Goal: Task Accomplishment & Management: Complete application form

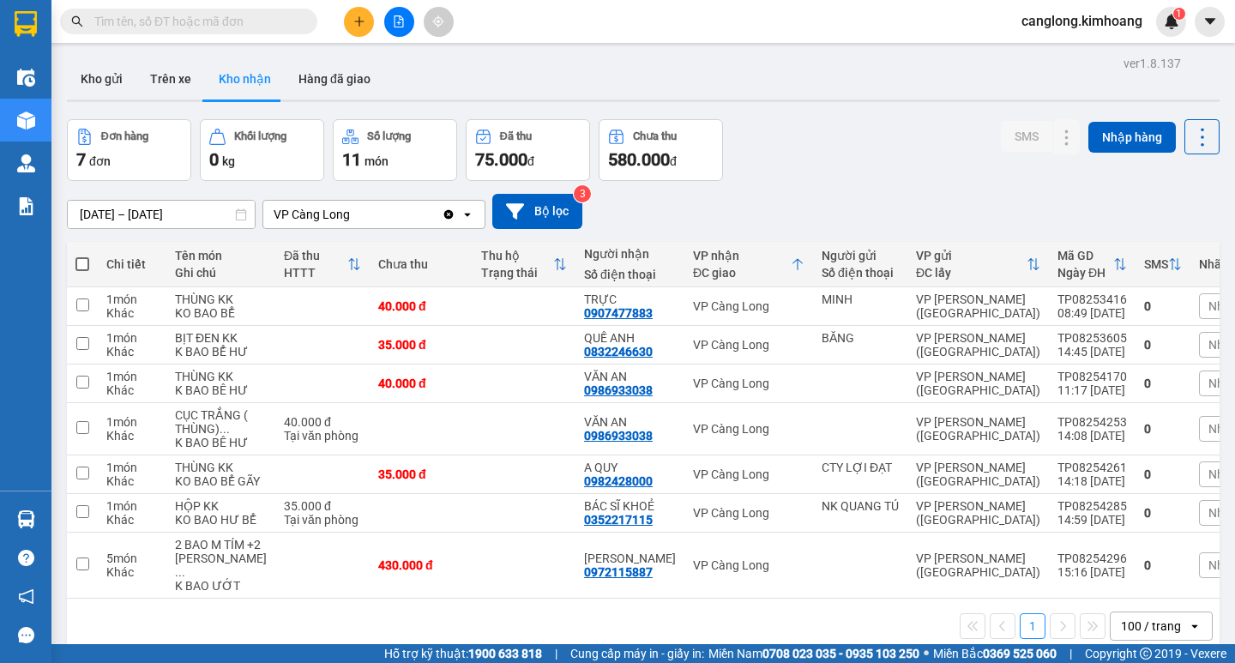
click at [104, 84] on button "Kho gửi" at bounding box center [101, 78] width 69 height 41
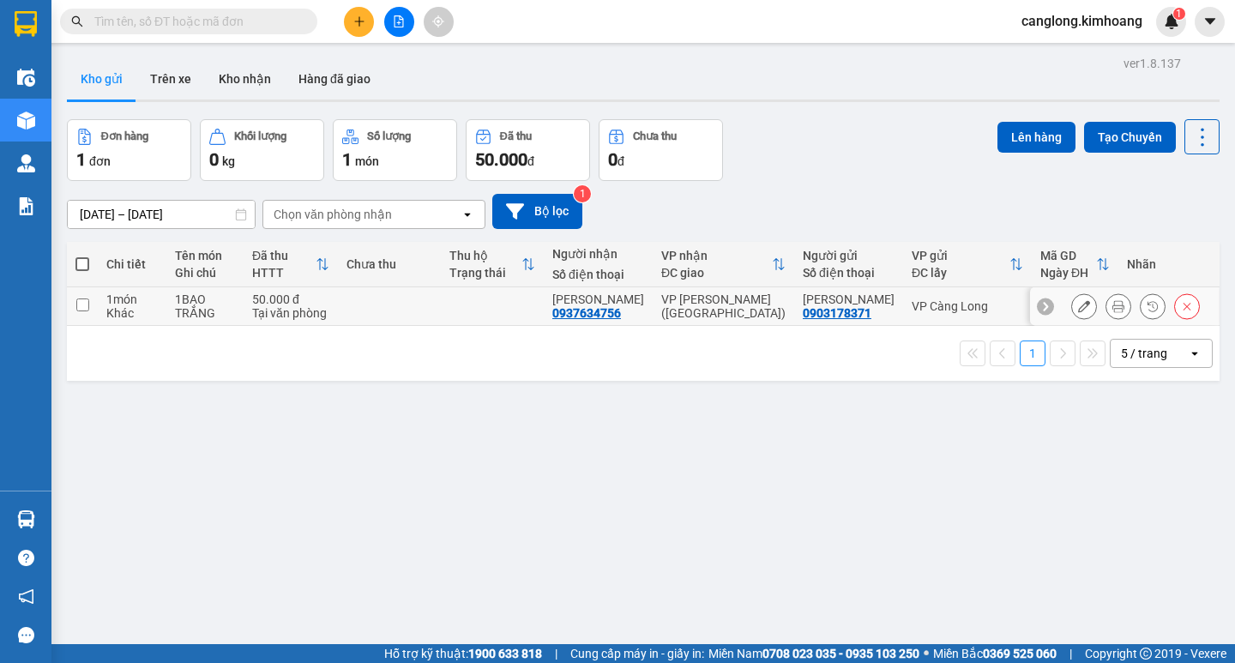
click at [94, 299] on td at bounding box center [82, 306] width 31 height 39
checkbox input "true"
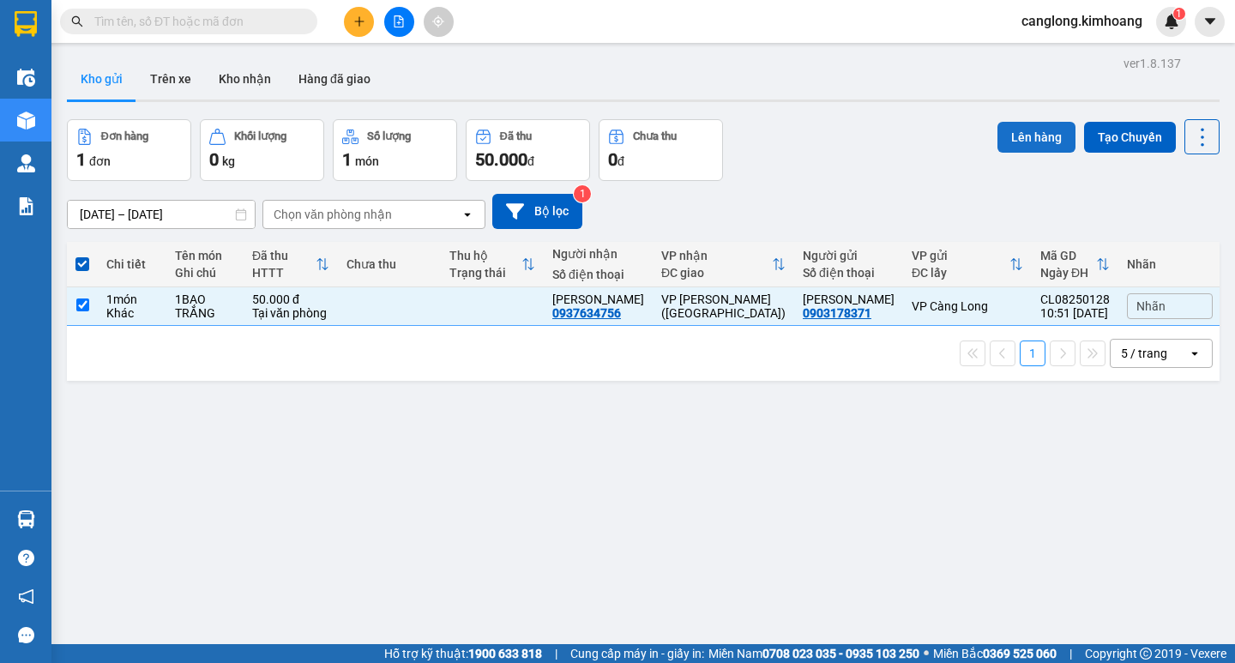
click at [1011, 125] on button "Lên hàng" at bounding box center [1037, 137] width 78 height 31
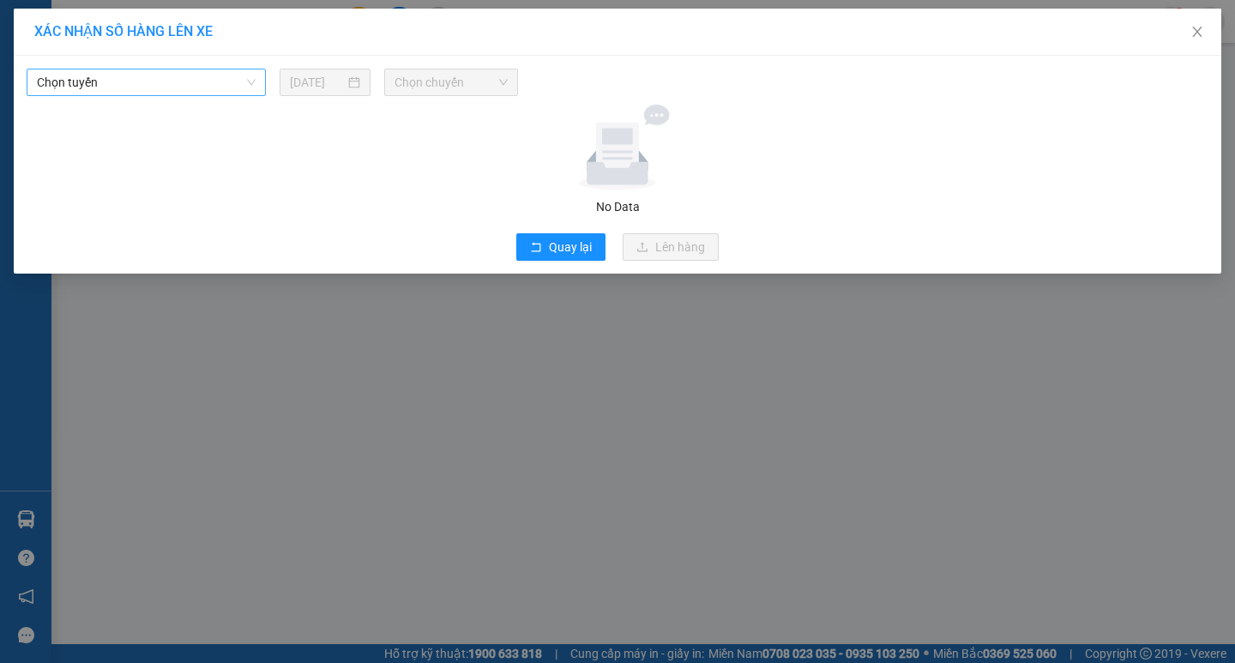
click at [231, 83] on span "Chọn tuyến" at bounding box center [146, 82] width 219 height 26
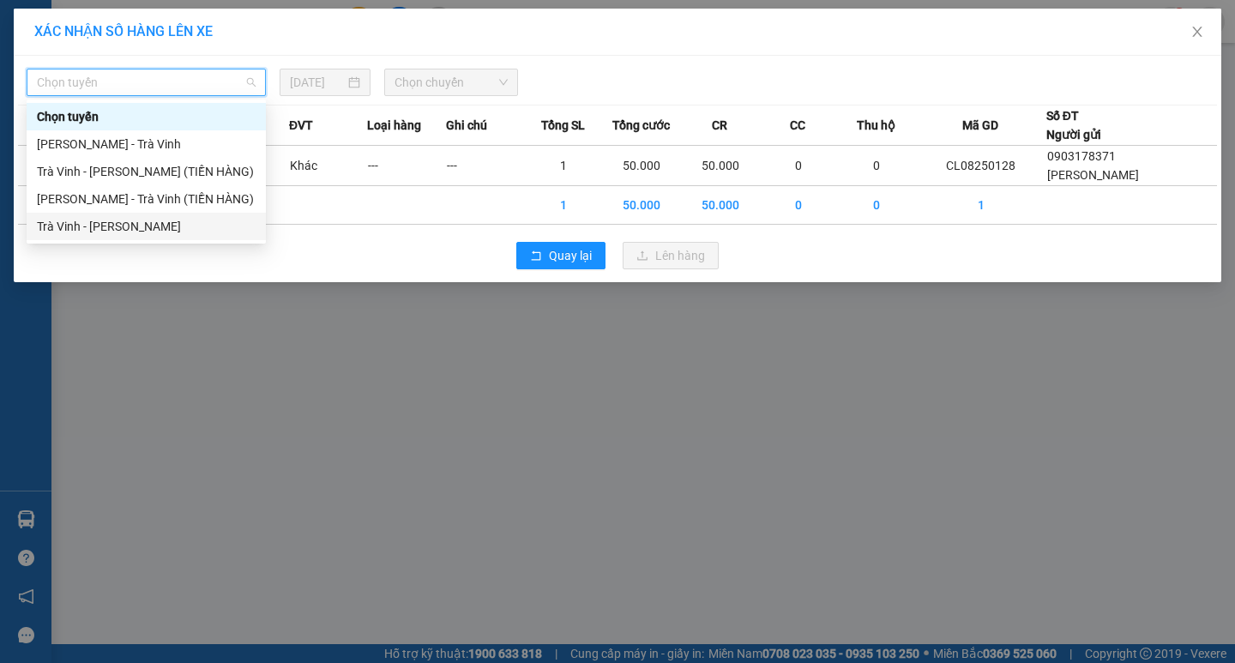
click at [75, 220] on div "Trà Vinh - [PERSON_NAME]" at bounding box center [146, 226] width 219 height 19
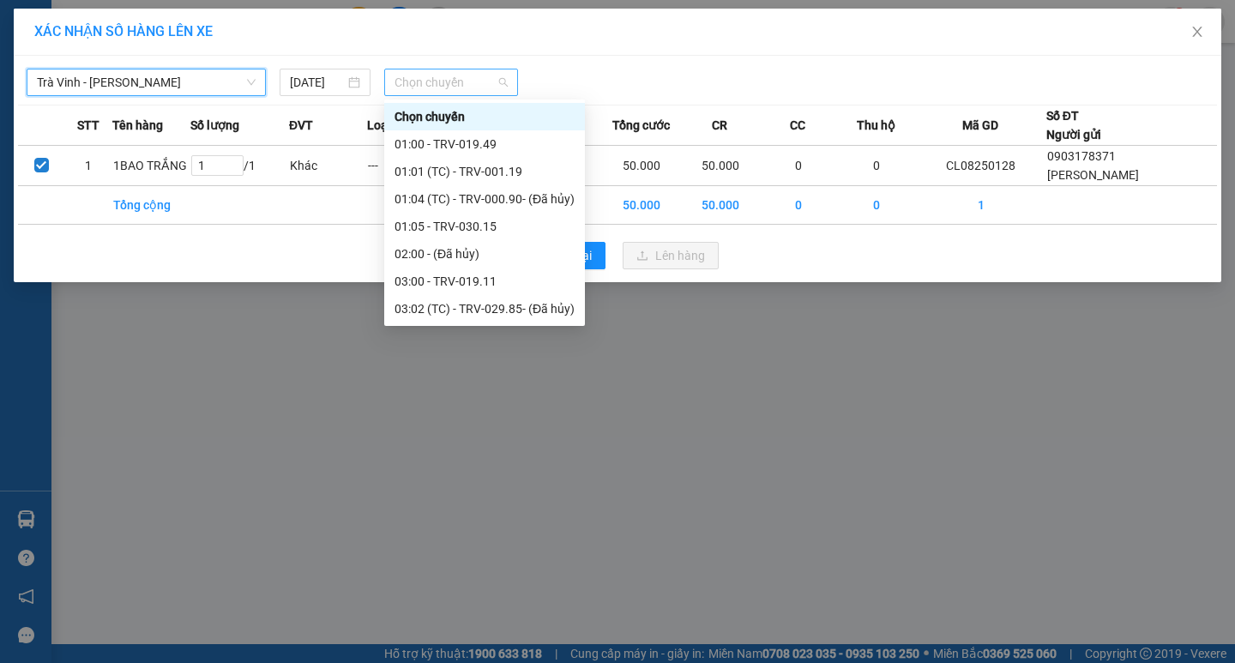
click at [482, 82] on span "Chọn chuyến" at bounding box center [451, 82] width 113 height 26
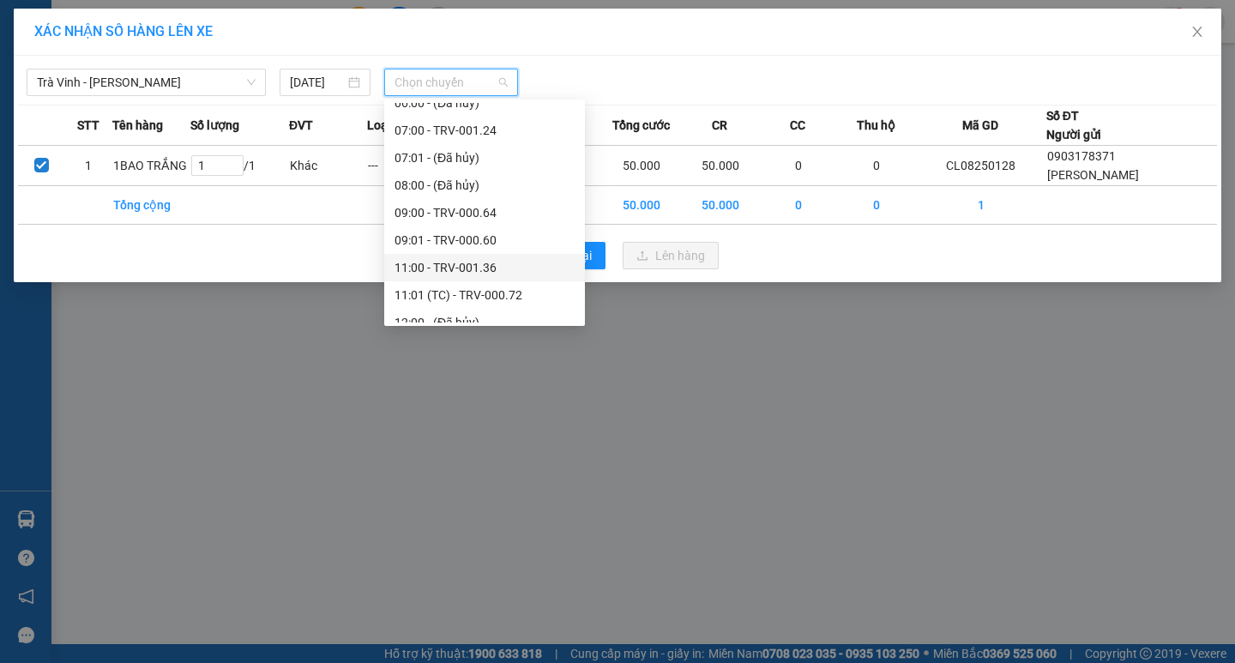
scroll to position [429, 0]
click at [439, 258] on div "13:00 - TRV-000.78" at bounding box center [485, 264] width 180 height 19
click at [439, 258] on div "Quay lại Lên hàng" at bounding box center [617, 255] width 1199 height 45
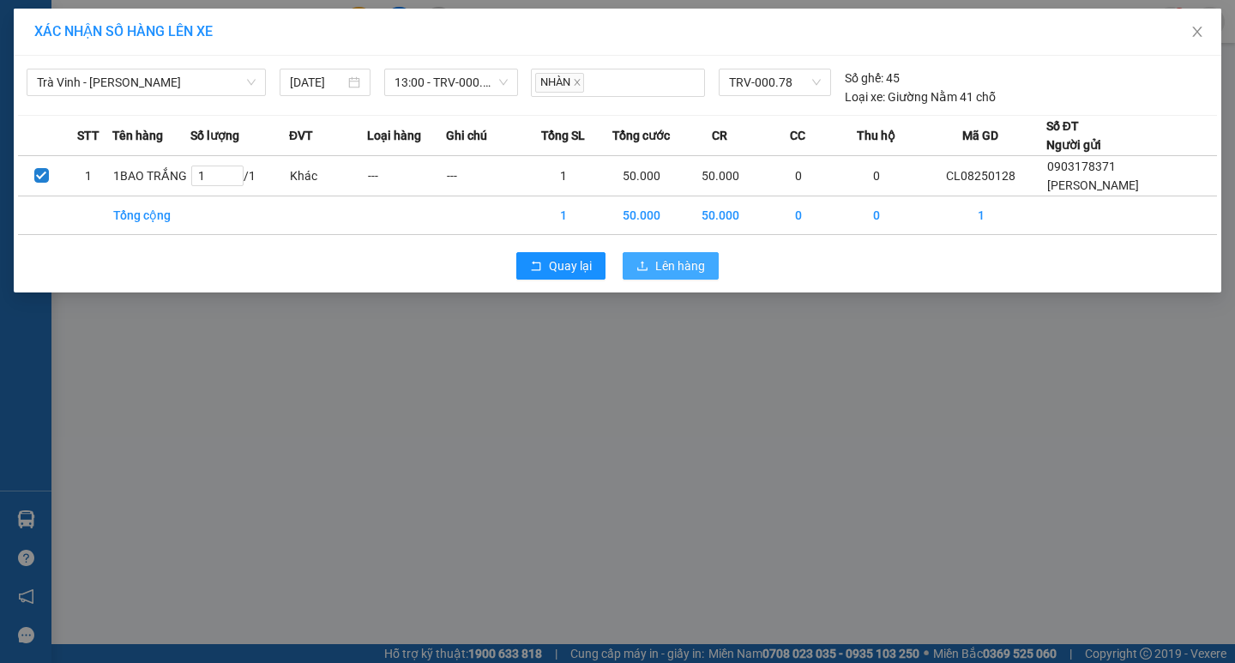
click at [677, 276] on button "Lên hàng" at bounding box center [671, 265] width 96 height 27
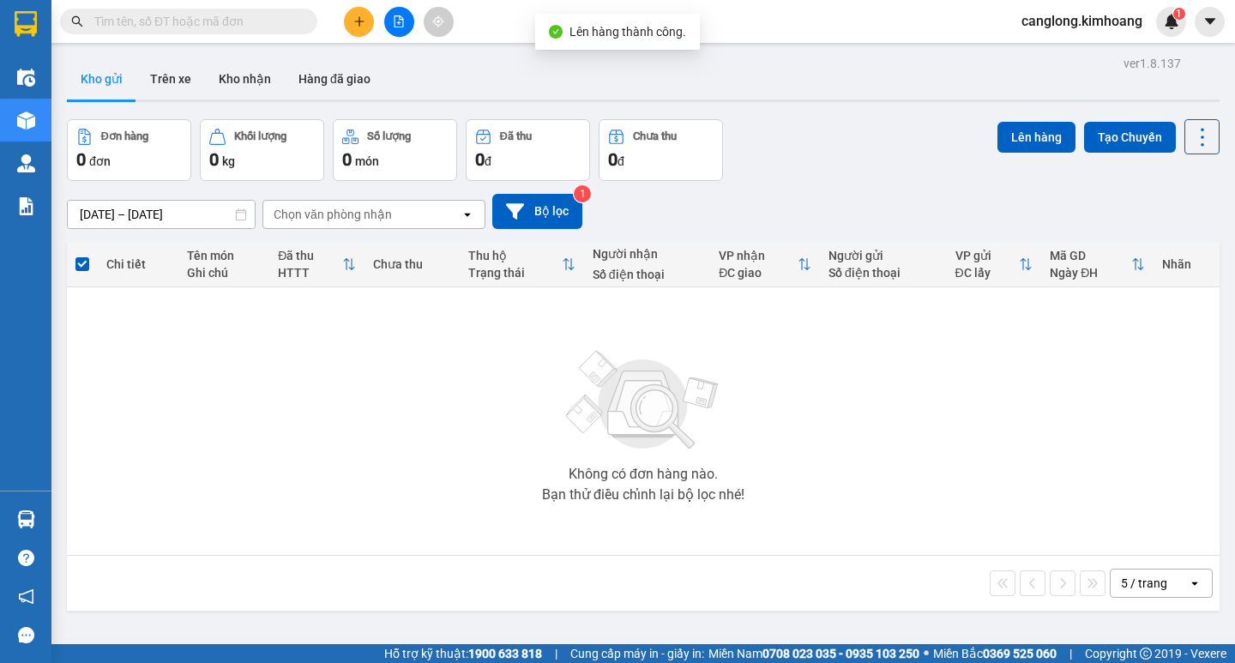
scroll to position [79, 0]
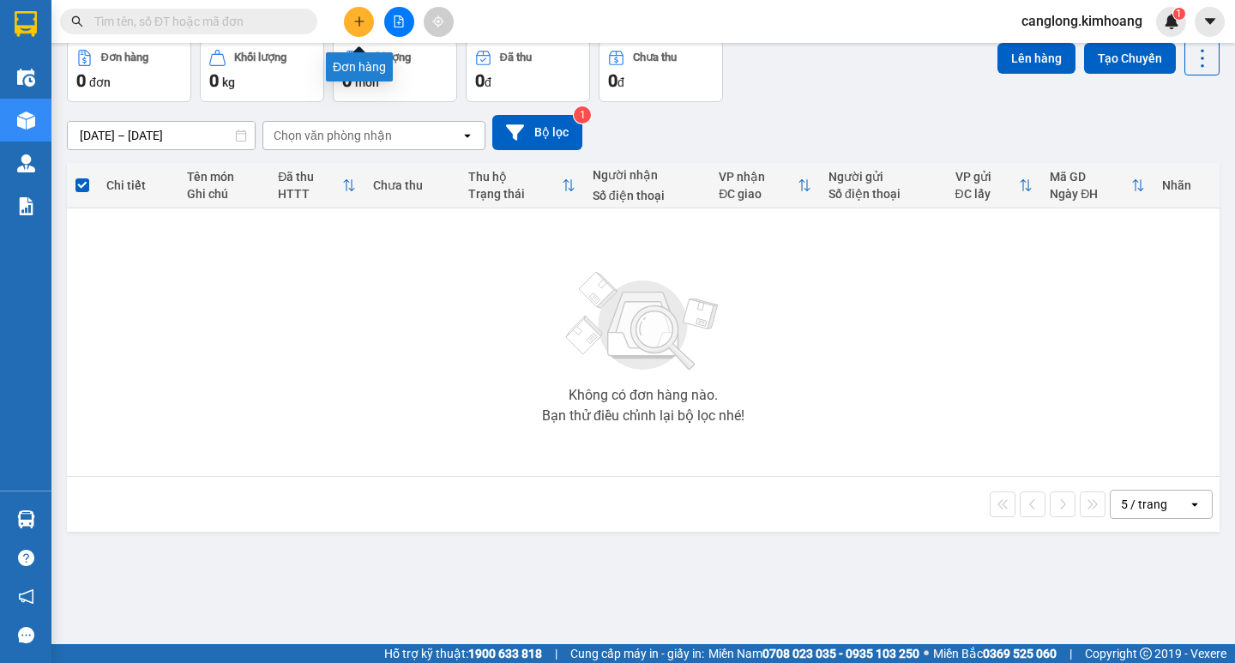
click at [349, 16] on button at bounding box center [359, 22] width 30 height 30
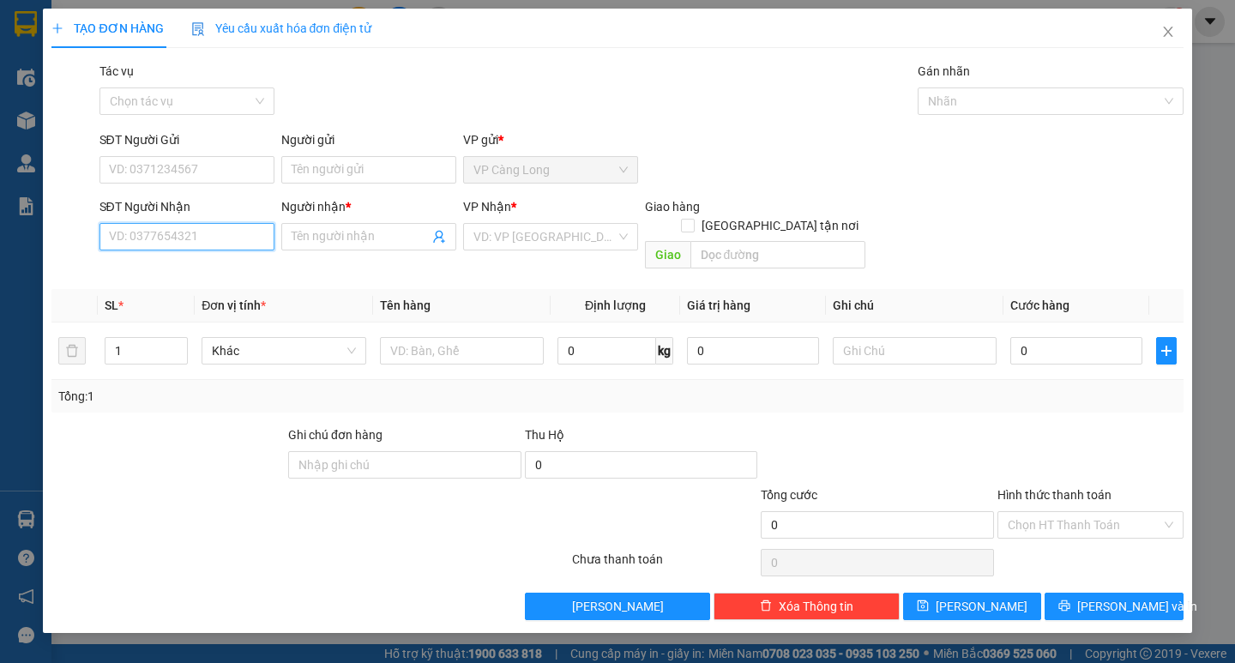
click at [171, 239] on input "SĐT Người Nhận" at bounding box center [187, 236] width 175 height 27
type input "0986814600"
click at [309, 233] on input "Người nhận *" at bounding box center [360, 236] width 137 height 19
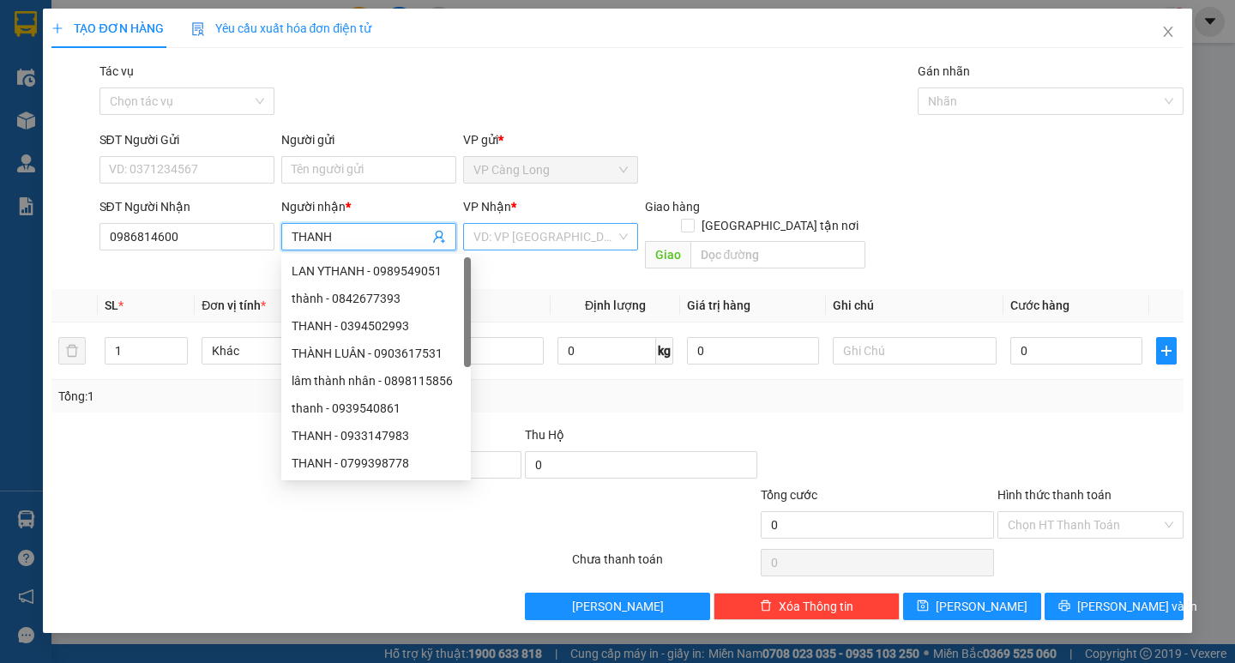
type input "THANH"
click at [537, 234] on input "search" at bounding box center [545, 237] width 142 height 26
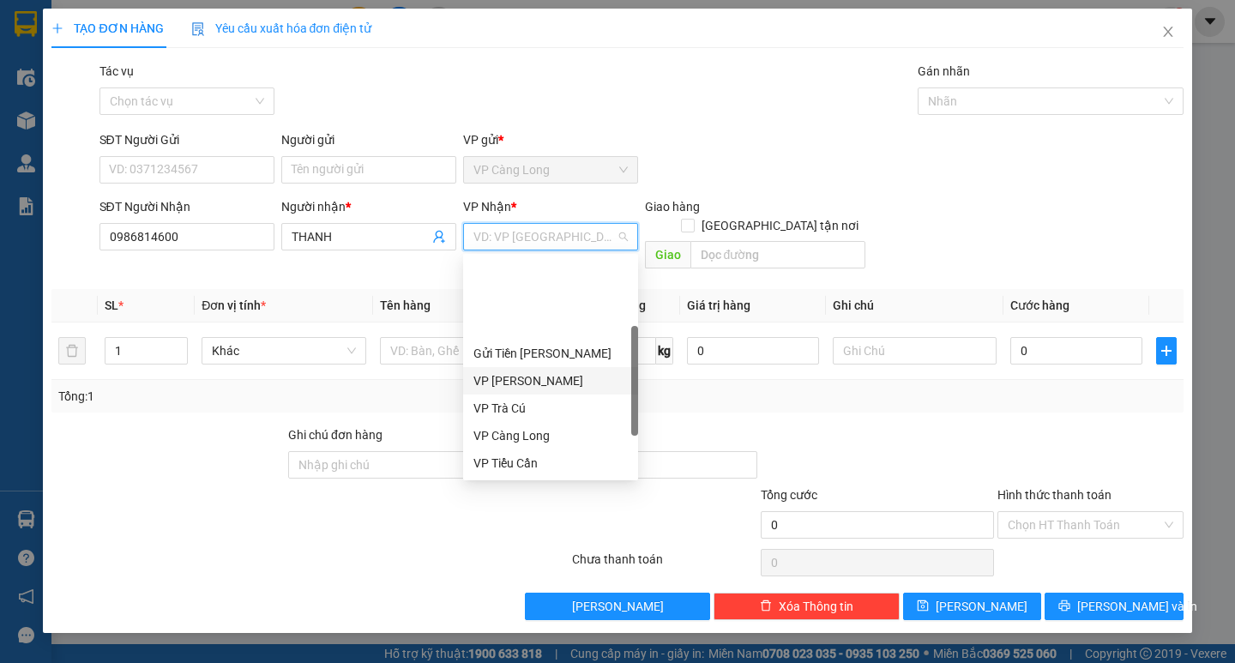
scroll to position [86, 0]
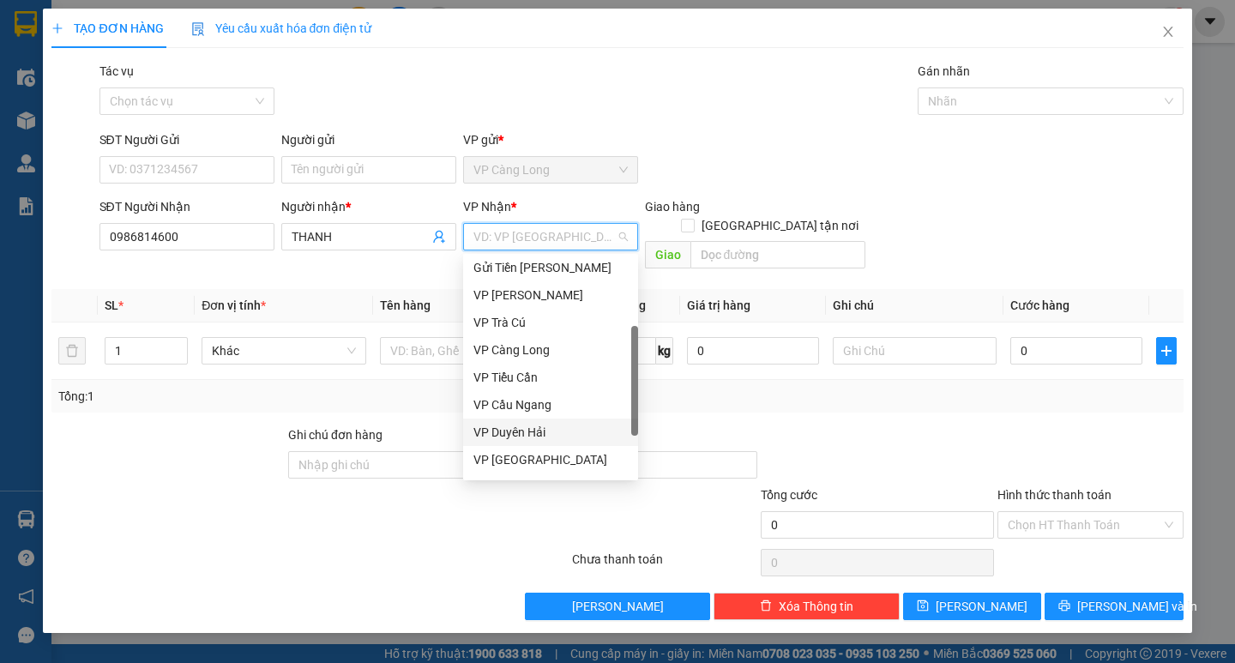
click at [538, 434] on div "VP Duyên Hải" at bounding box center [551, 432] width 154 height 19
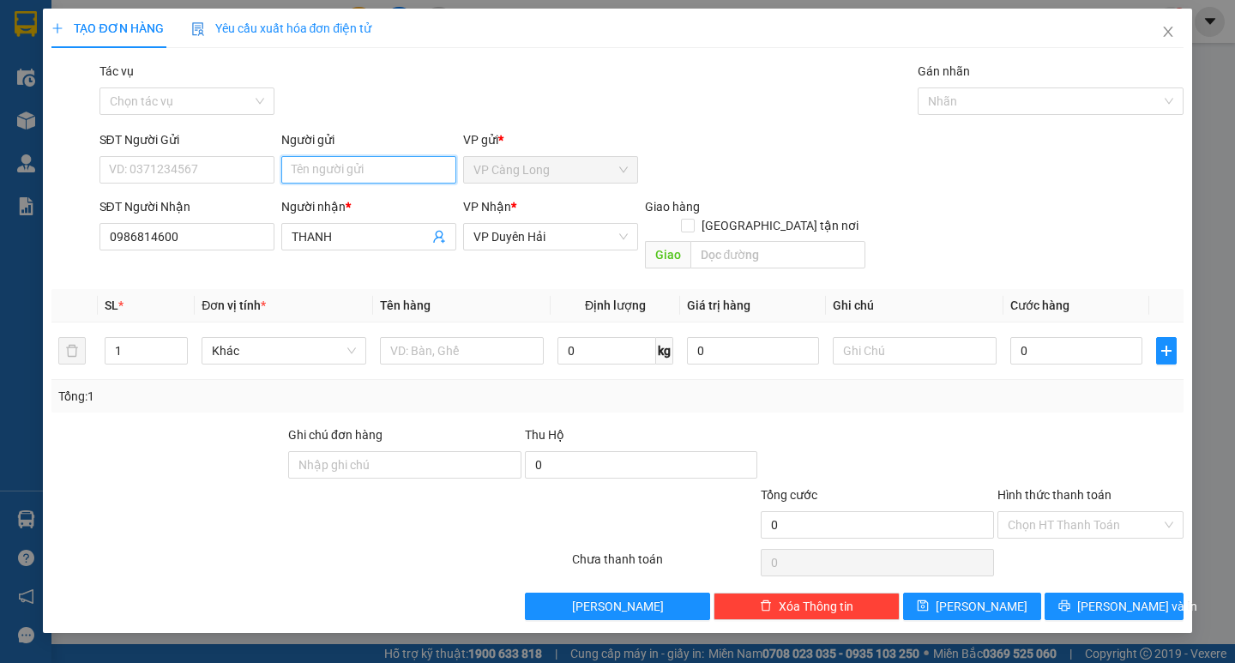
click at [395, 171] on input "Người gửi" at bounding box center [368, 169] width 175 height 27
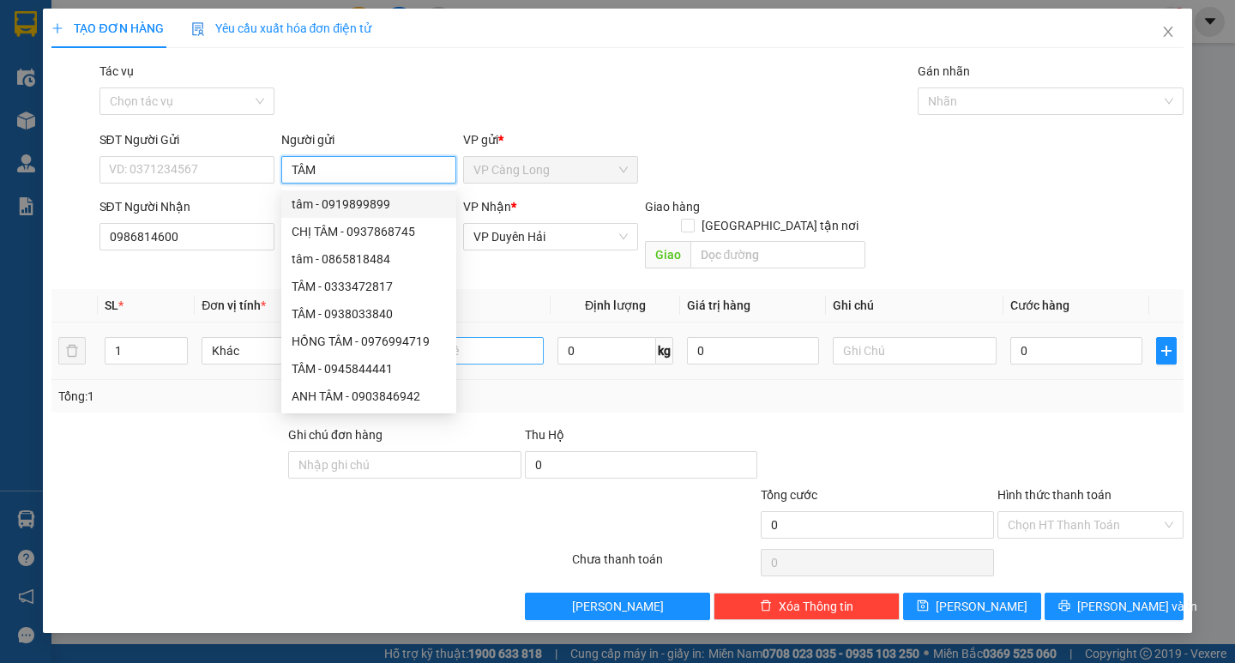
type input "TÂM"
click at [492, 337] on input "text" at bounding box center [462, 350] width 164 height 27
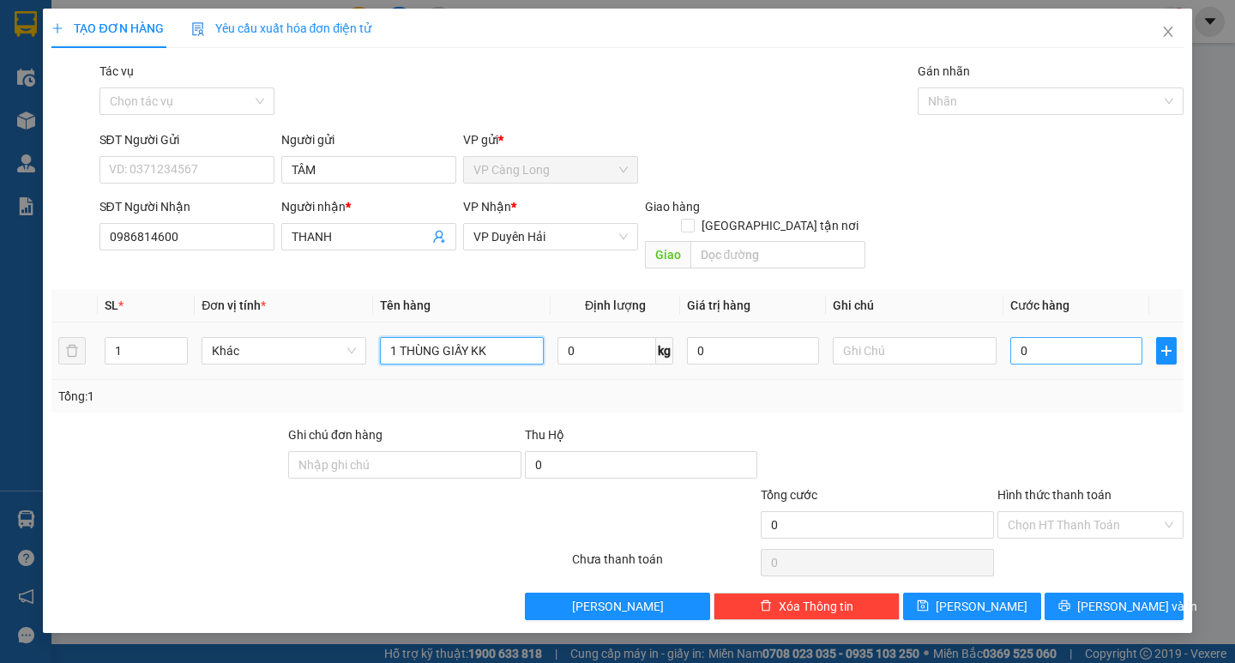
type input "1 THÙNG GIẤY KK"
click at [1019, 337] on input "0" at bounding box center [1077, 350] width 132 height 27
type input "3"
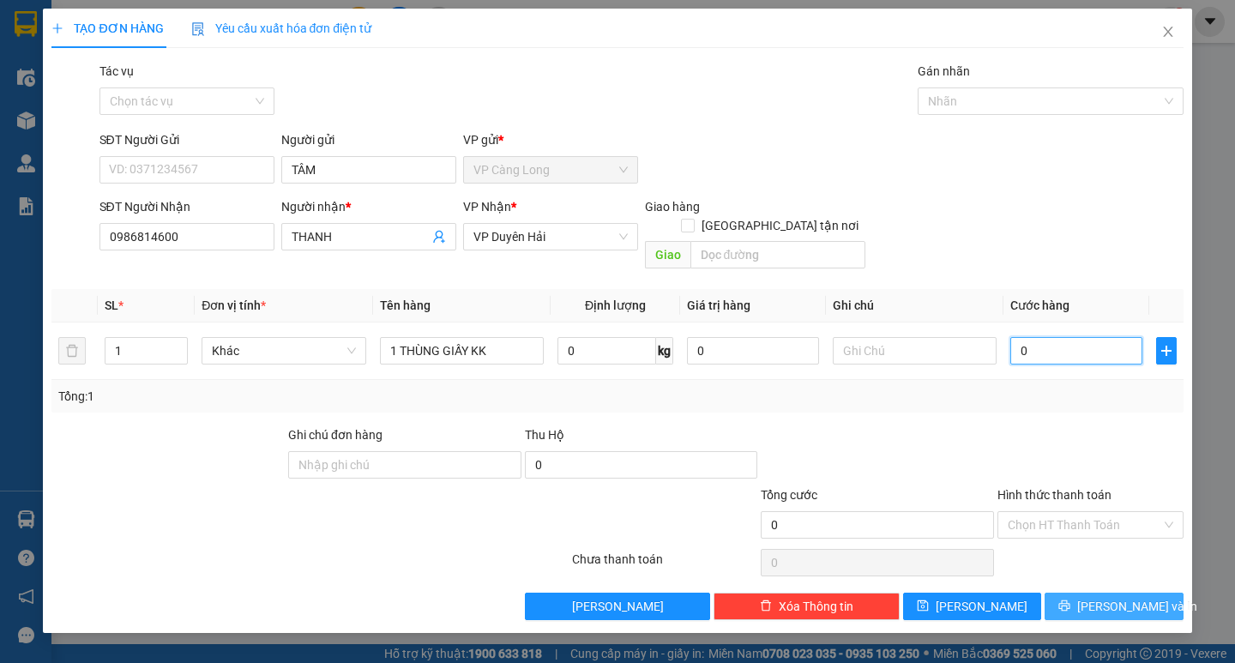
type input "3"
type input "35"
type input "350"
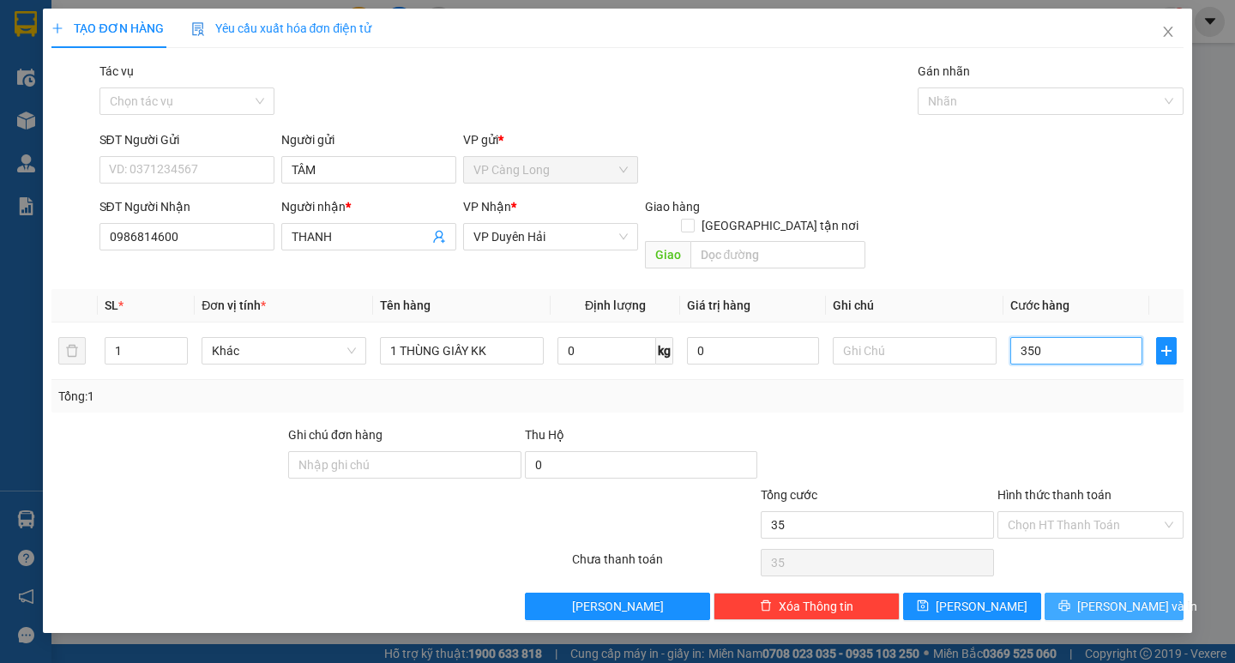
type input "350"
type input "3.500"
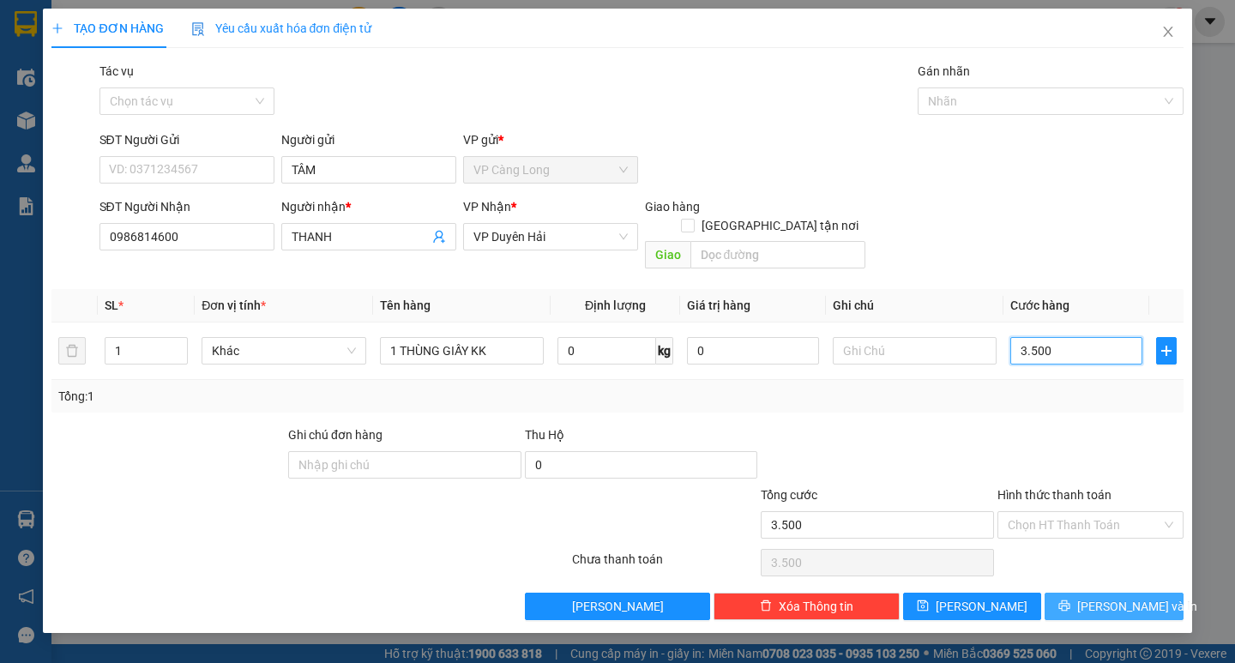
type input "35.000"
click at [1095, 512] on input "Hình thức thanh toán" at bounding box center [1085, 525] width 154 height 26
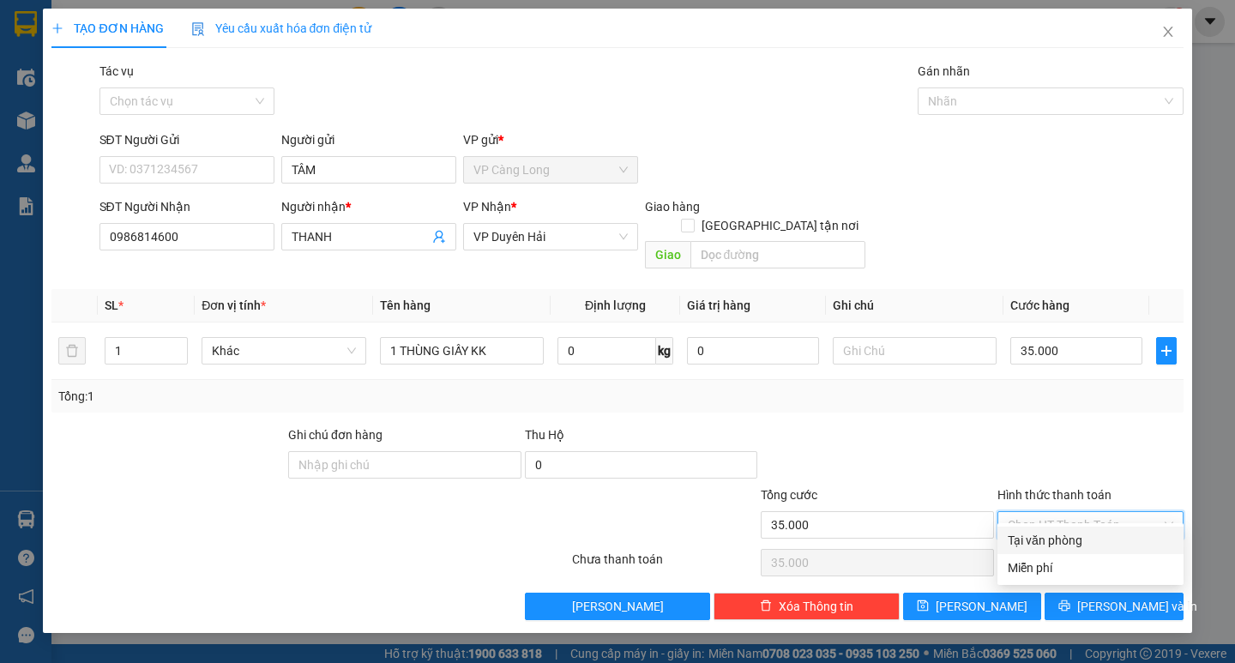
click at [1090, 540] on div "Tại văn phòng" at bounding box center [1091, 540] width 166 height 19
type input "0"
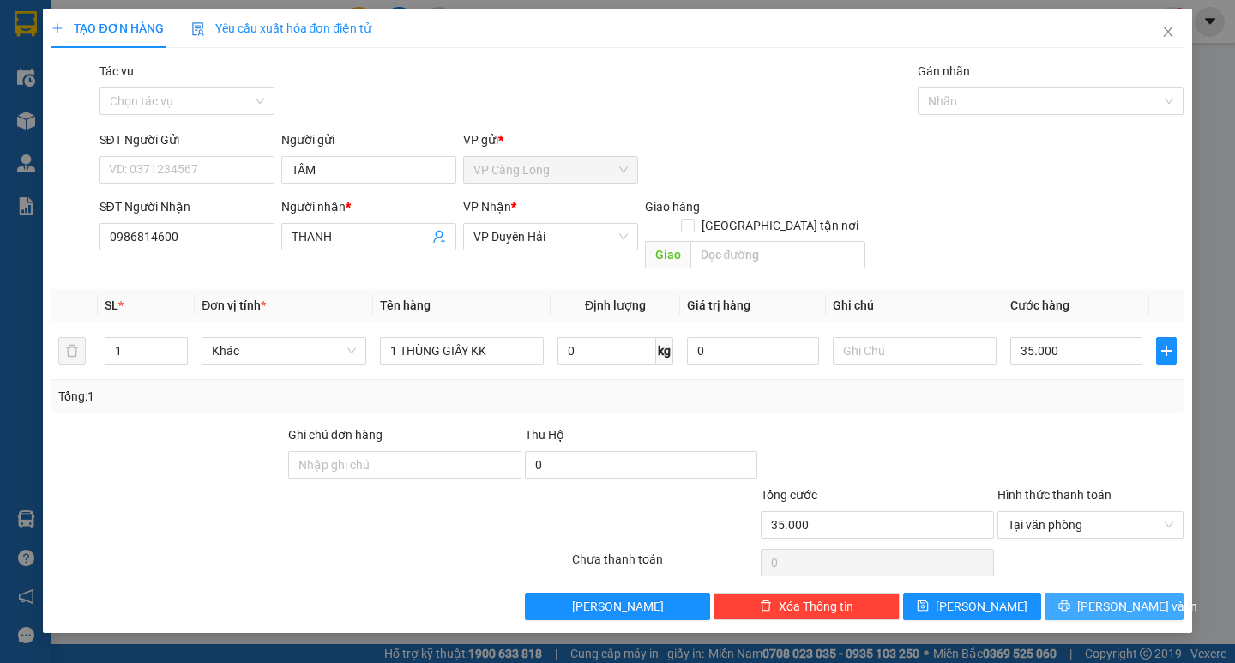
click at [1105, 597] on span "[PERSON_NAME] và In" at bounding box center [1137, 606] width 120 height 19
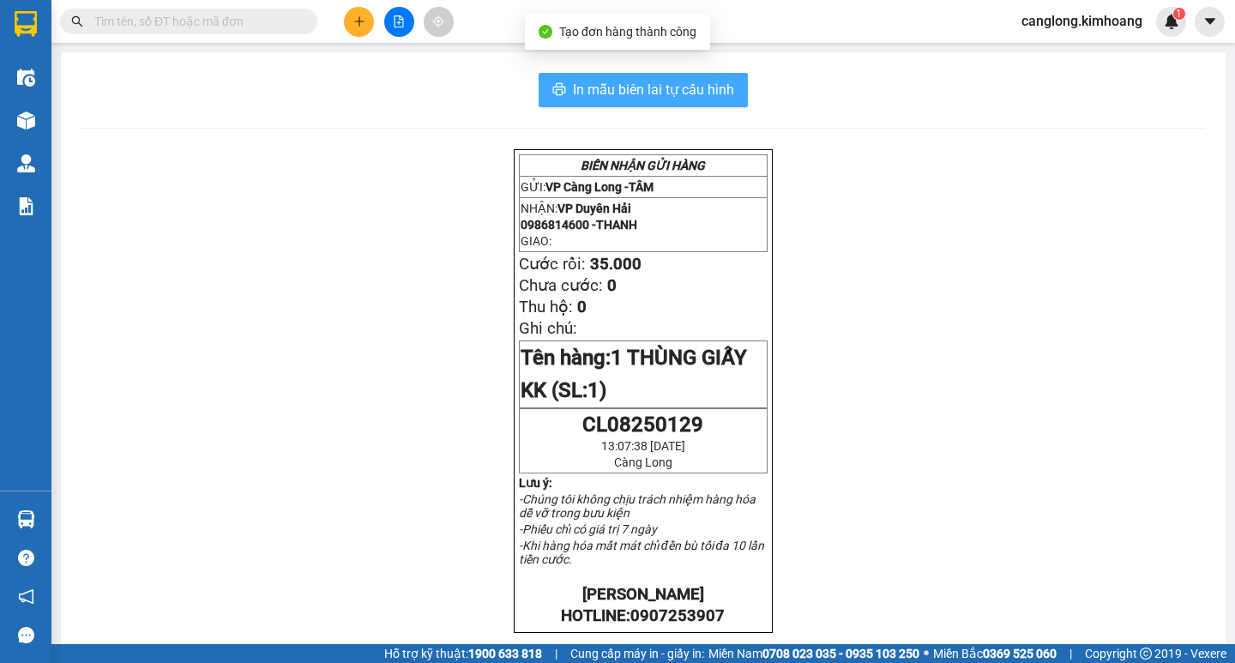
click at [672, 79] on span "In mẫu biên lai tự cấu hình" at bounding box center [653, 89] width 161 height 21
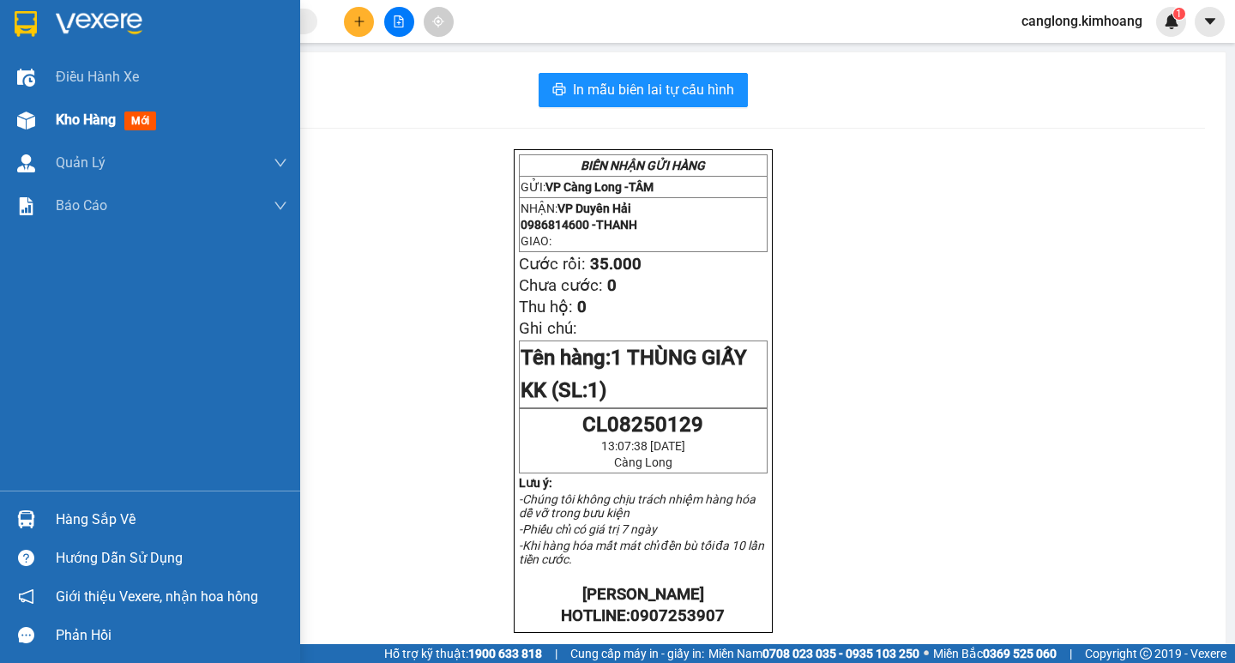
click at [32, 128] on img at bounding box center [26, 121] width 18 height 18
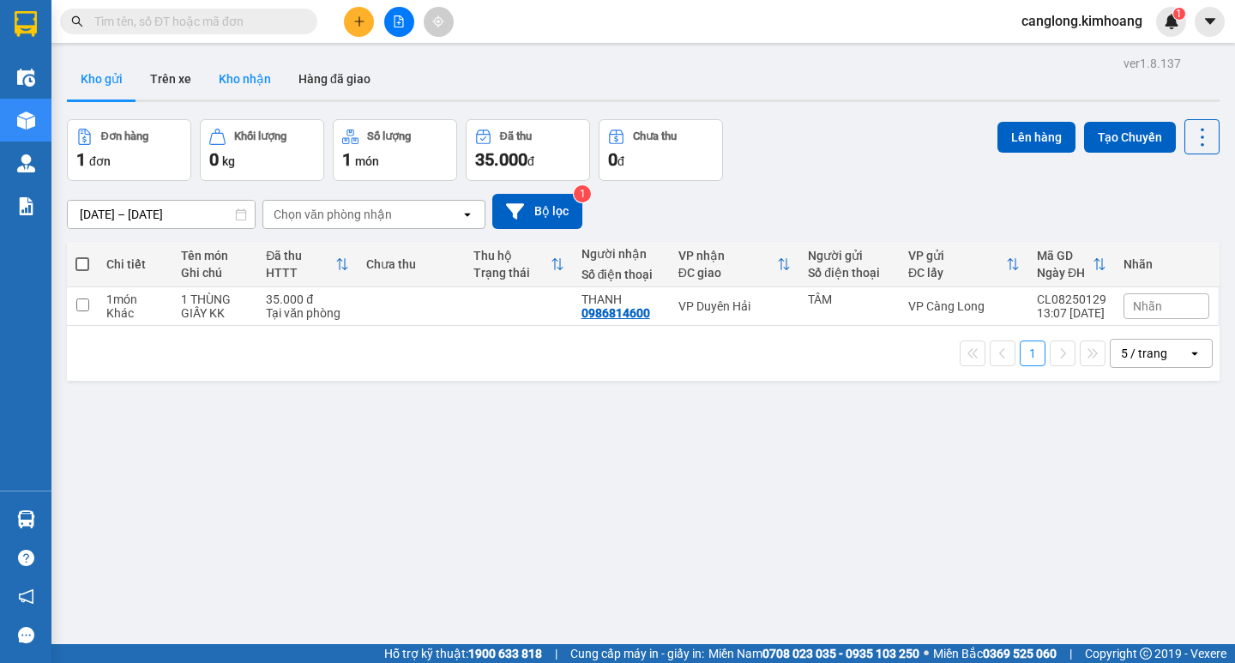
click at [237, 92] on button "Kho nhận" at bounding box center [245, 78] width 80 height 41
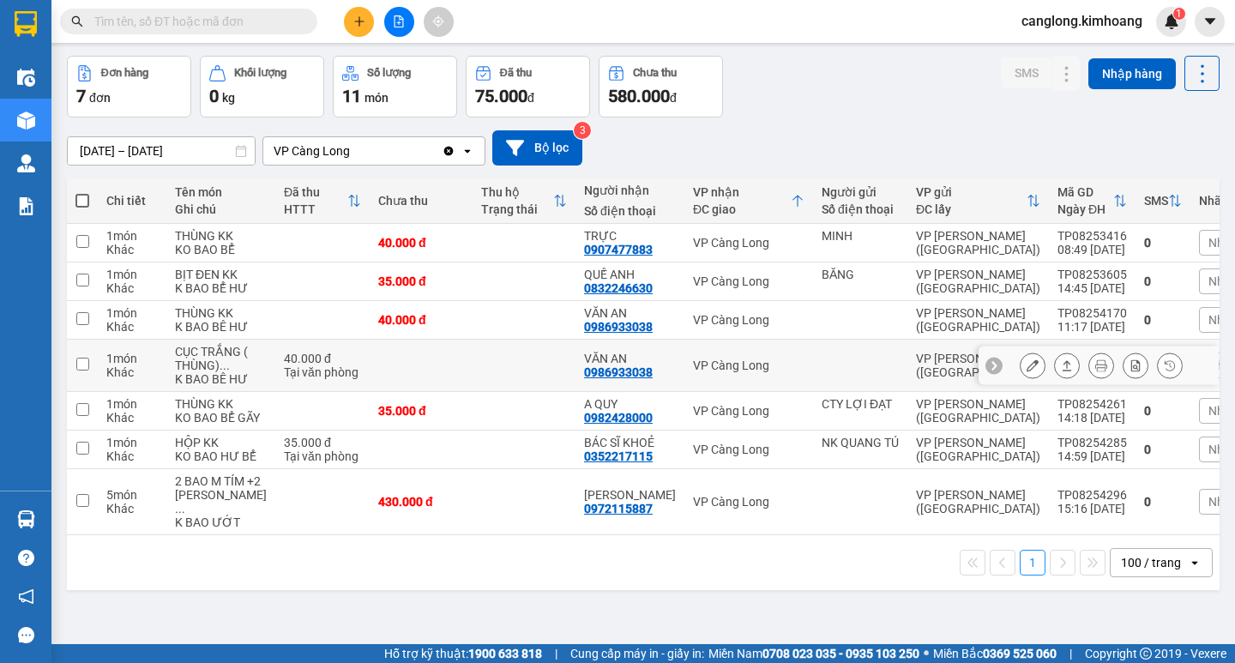
scroll to position [142, 0]
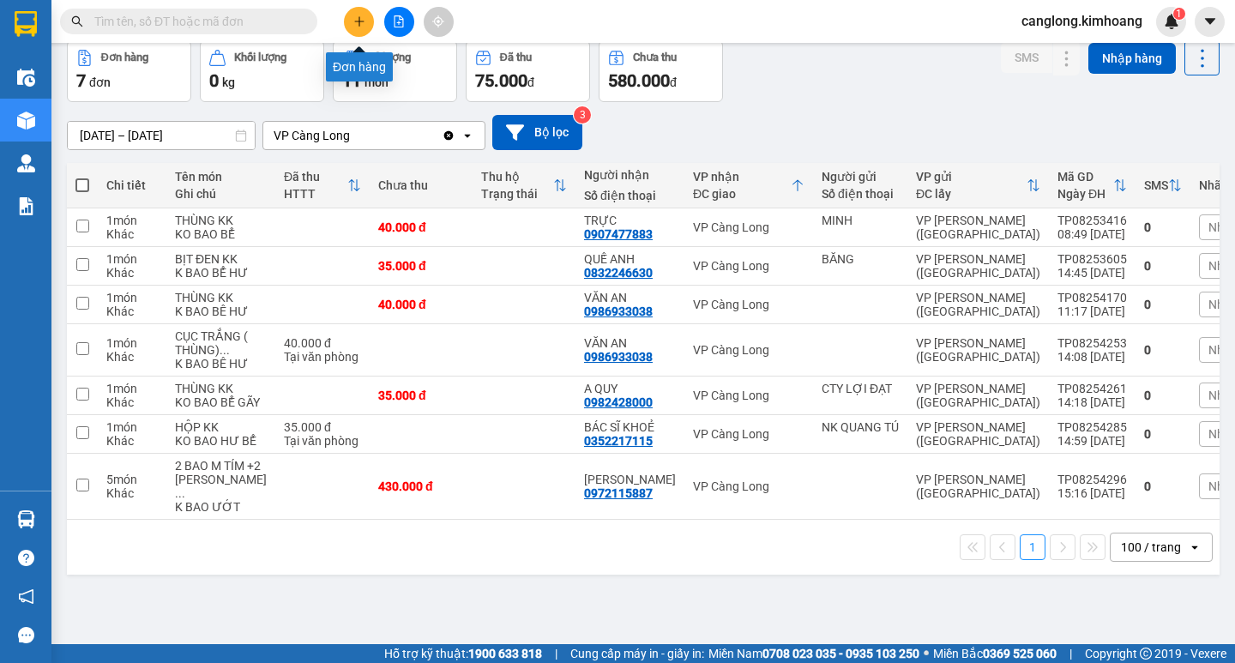
click at [363, 12] on button at bounding box center [359, 22] width 30 height 30
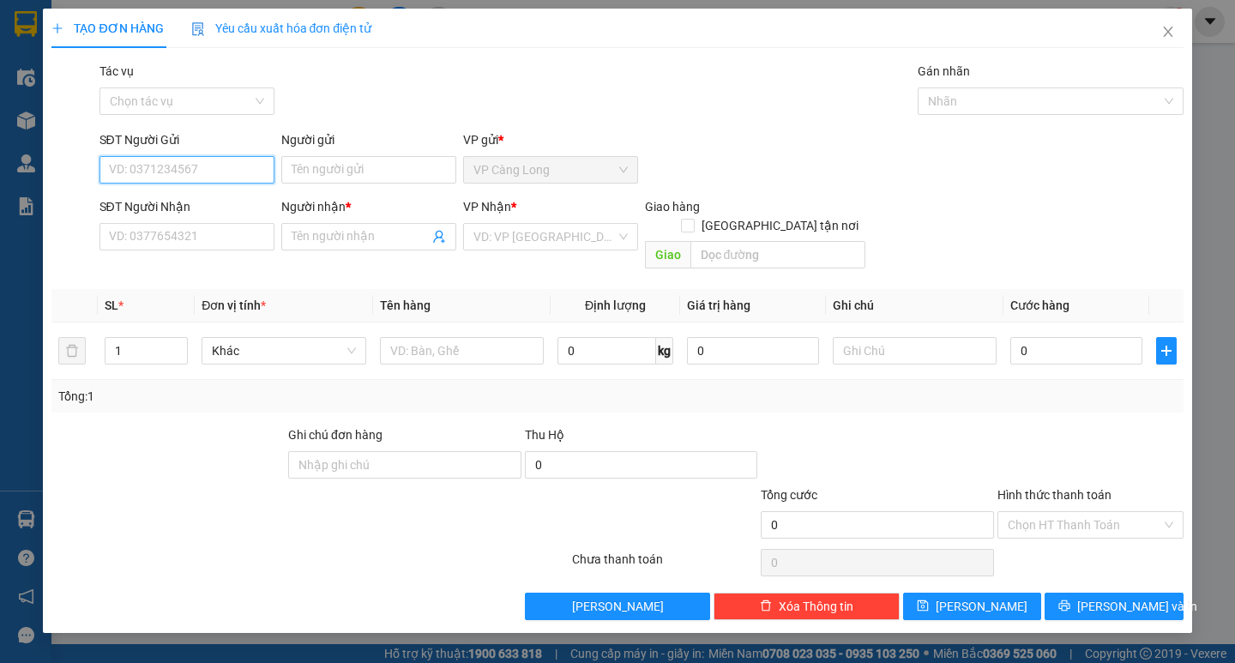
click at [230, 171] on input "SĐT Người Gửi" at bounding box center [187, 169] width 175 height 27
click at [174, 238] on input "SĐT Người Nhận" at bounding box center [187, 236] width 175 height 27
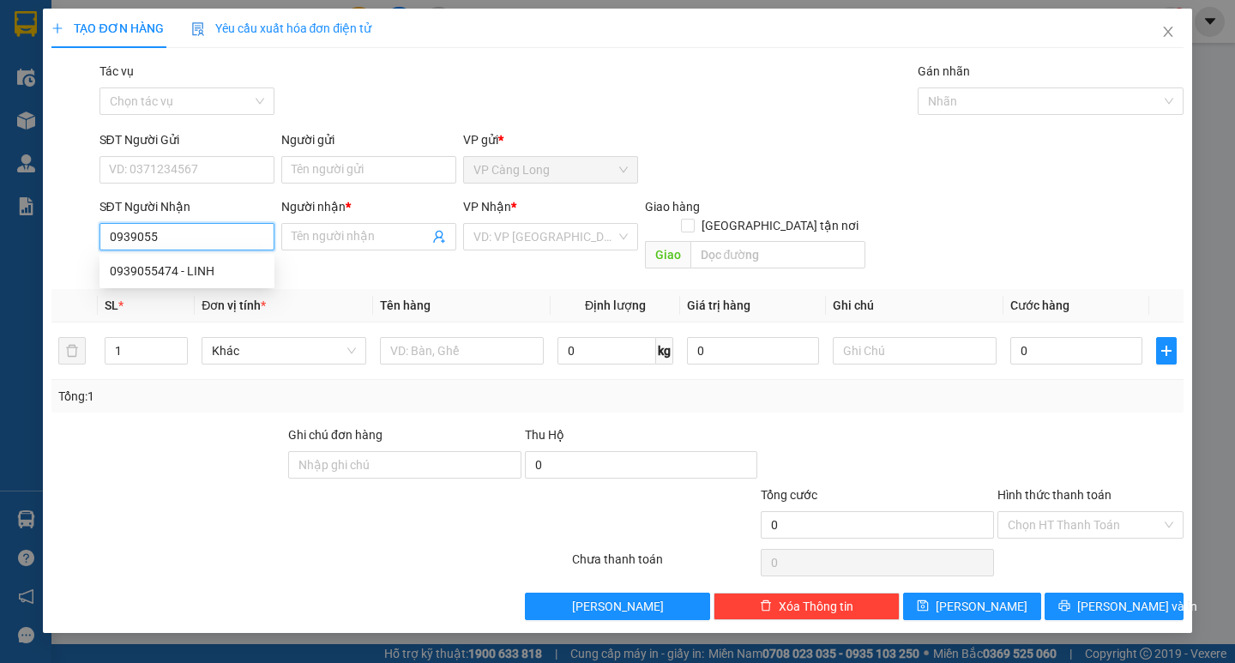
click at [174, 260] on div "0939055474 - LINH" at bounding box center [187, 270] width 175 height 27
type input "0939055474"
type input "LINH"
type input "40.000"
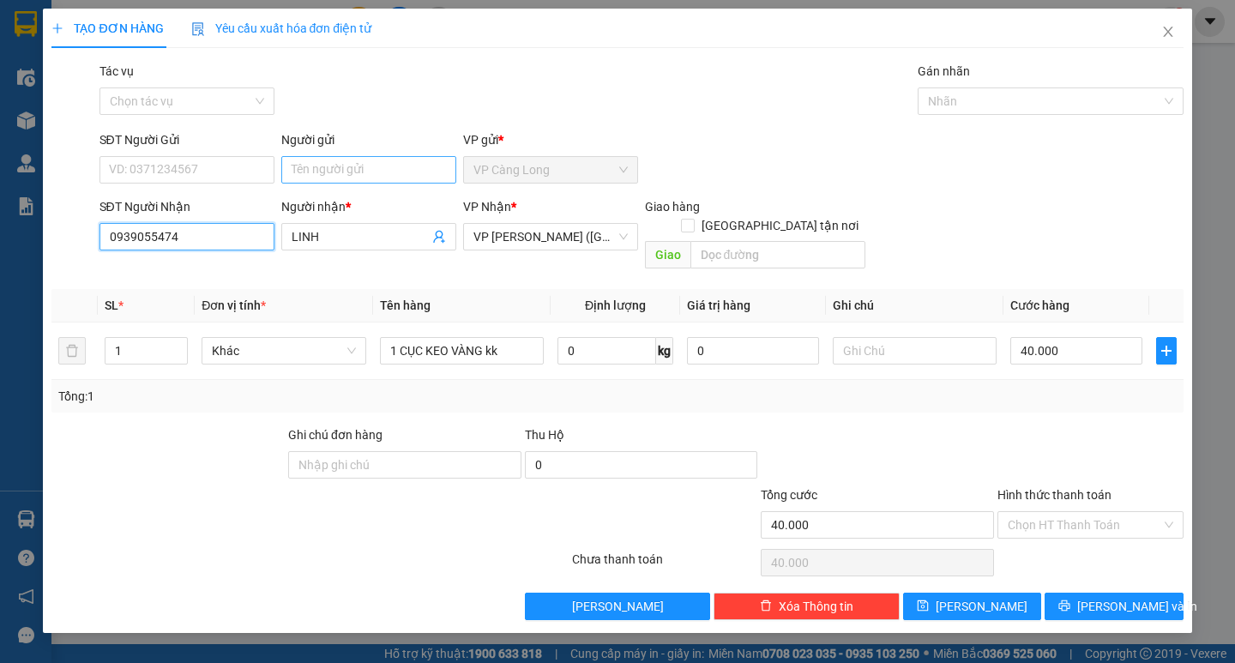
type input "0939055474"
click at [425, 161] on input "Người gửi" at bounding box center [368, 169] width 175 height 27
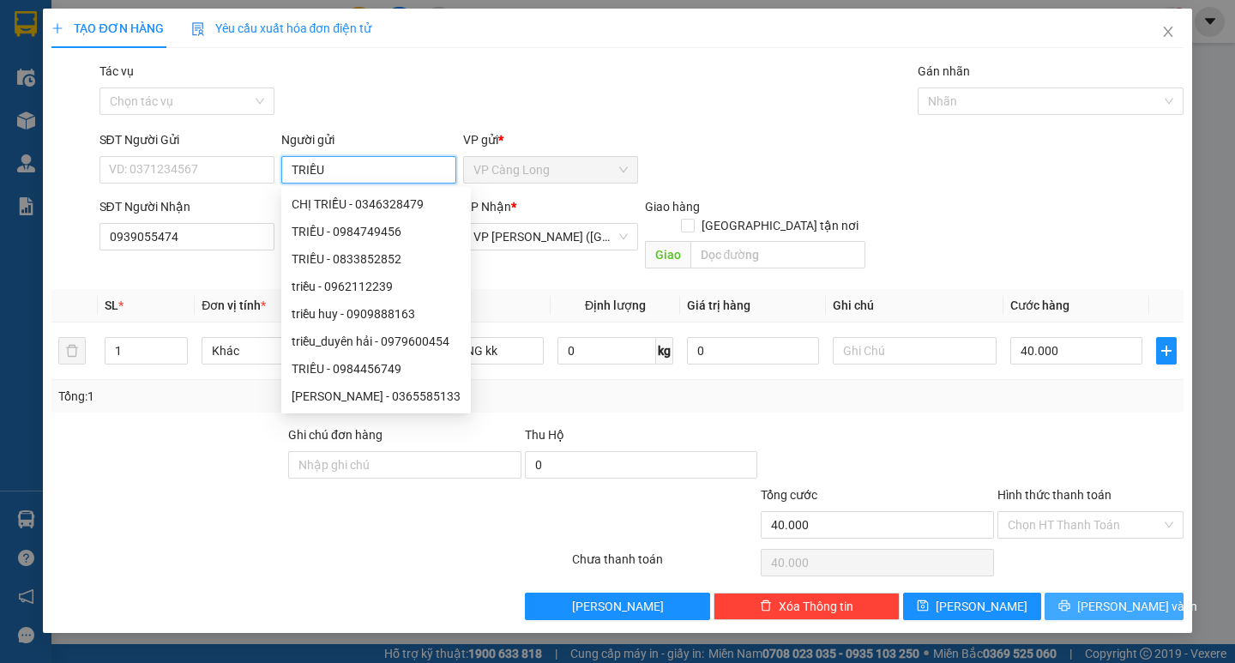
type input "TRIỀU"
click at [1135, 597] on span "[PERSON_NAME] và In" at bounding box center [1137, 606] width 120 height 19
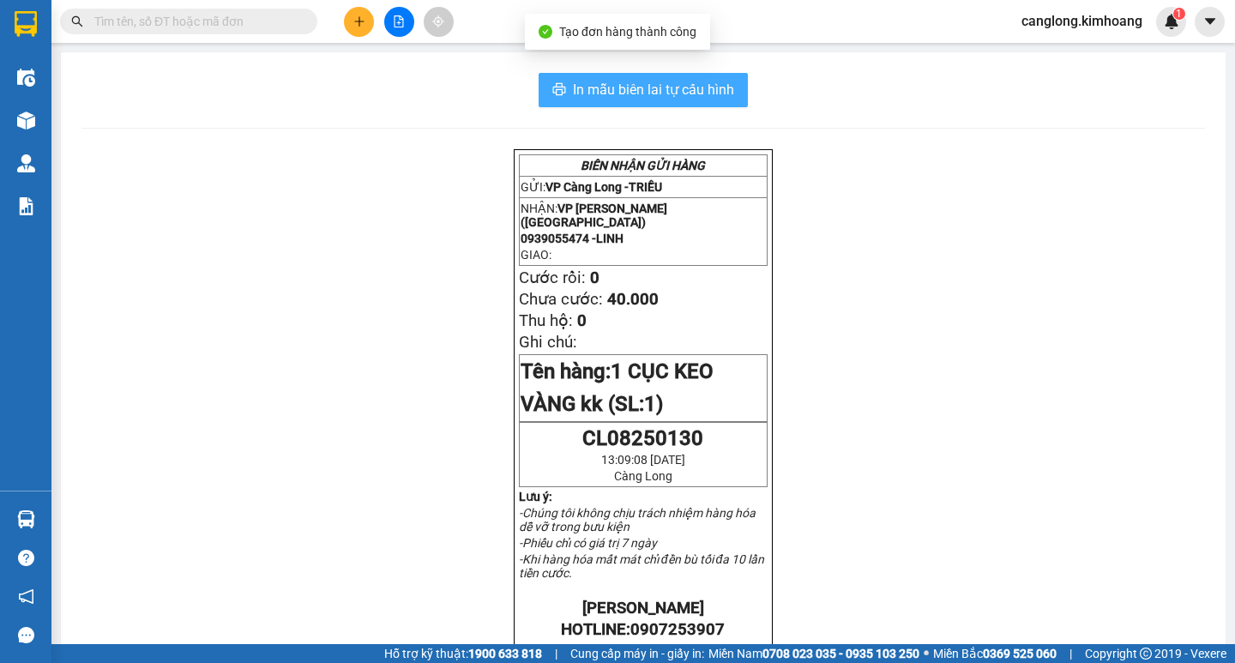
click at [659, 88] on span "In mẫu biên lai tự cấu hình" at bounding box center [653, 89] width 161 height 21
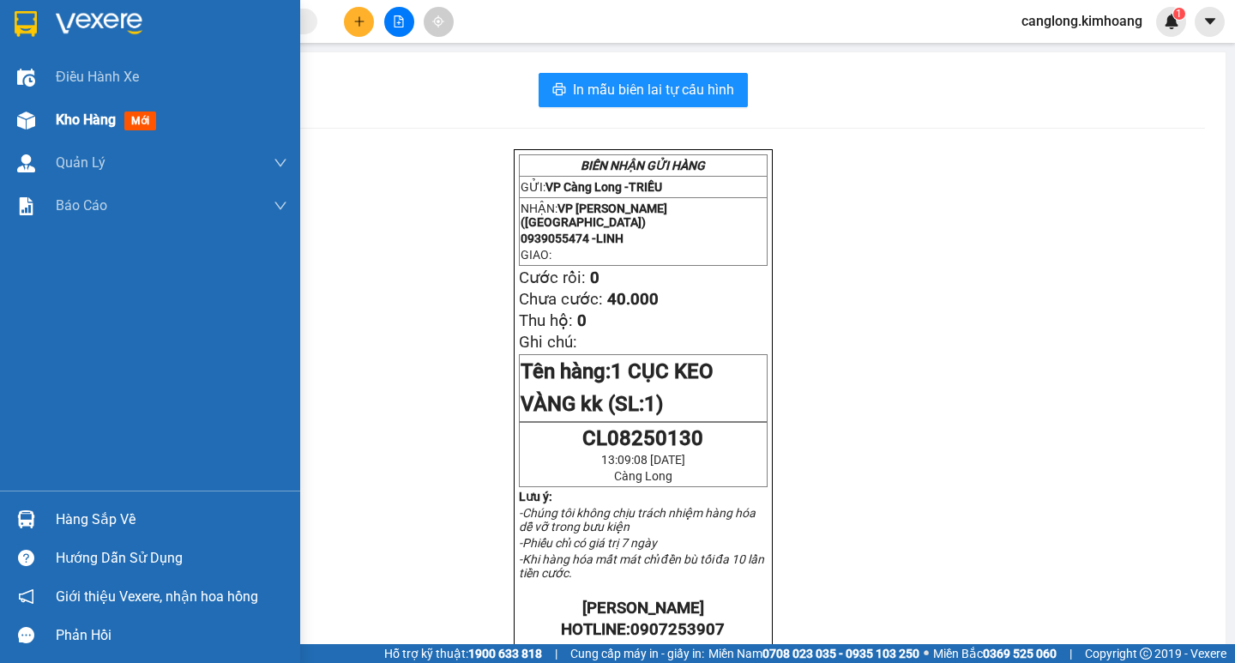
click at [27, 117] on img at bounding box center [26, 121] width 18 height 18
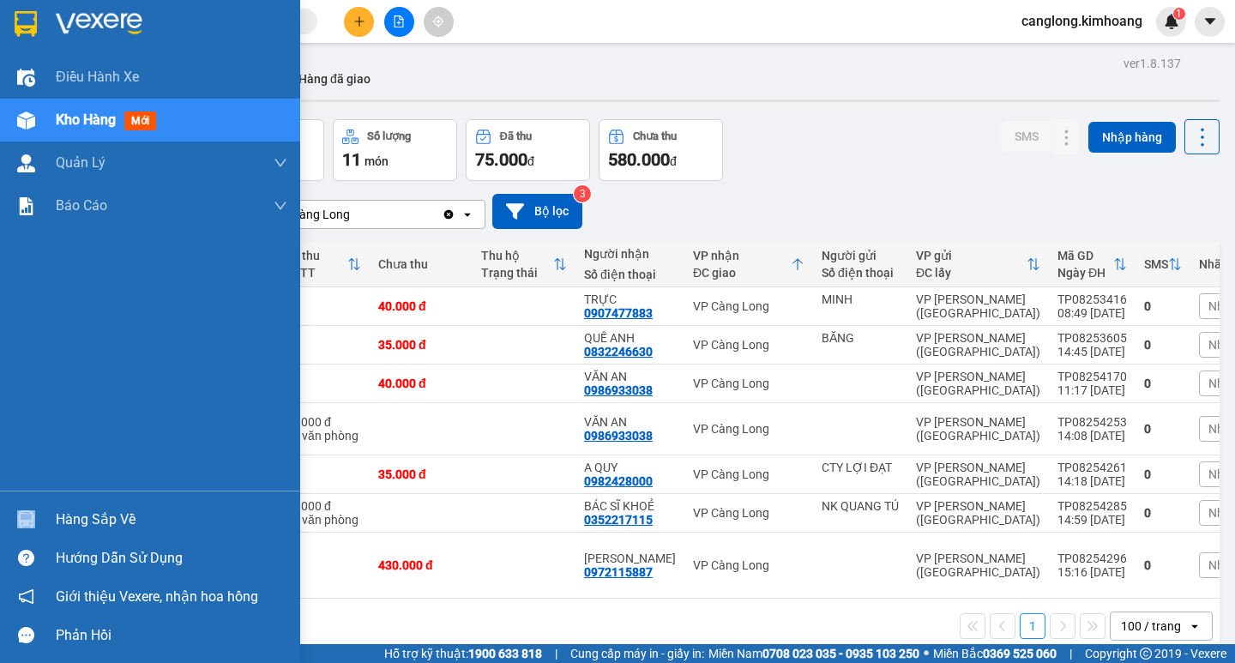
click at [135, 508] on div "Hàng sắp về" at bounding box center [150, 519] width 300 height 39
click at [135, 508] on div "Điều hành xe Kho hàng mới Quản Lý Quản lý chuyến Quản lý khách hàng mới Báo cáo…" at bounding box center [150, 331] width 300 height 663
click at [112, 521] on div "Hàng sắp về" at bounding box center [172, 520] width 232 height 26
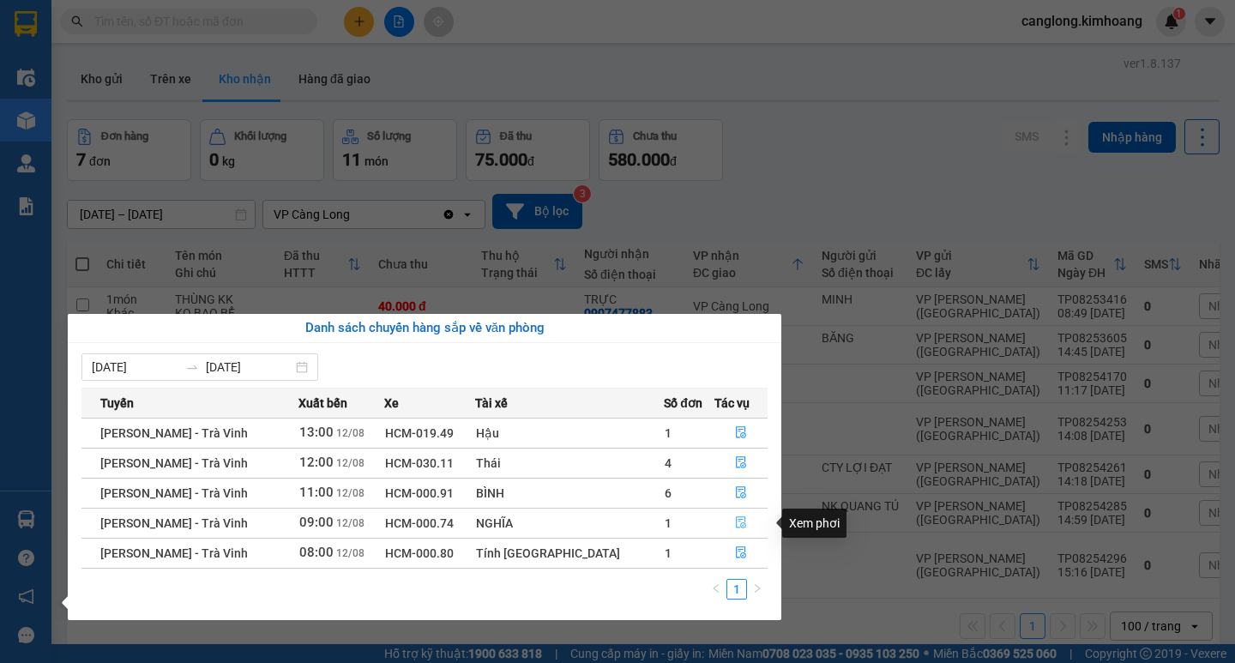
click at [724, 527] on button "button" at bounding box center [740, 523] width 51 height 27
click at [724, 527] on main "ver 1.8.137 Kho gửi Trên xe Kho nhận Hàng đã giao Đơn hàng 7 đơn Khối lượng 0 k…" at bounding box center [617, 322] width 1235 height 644
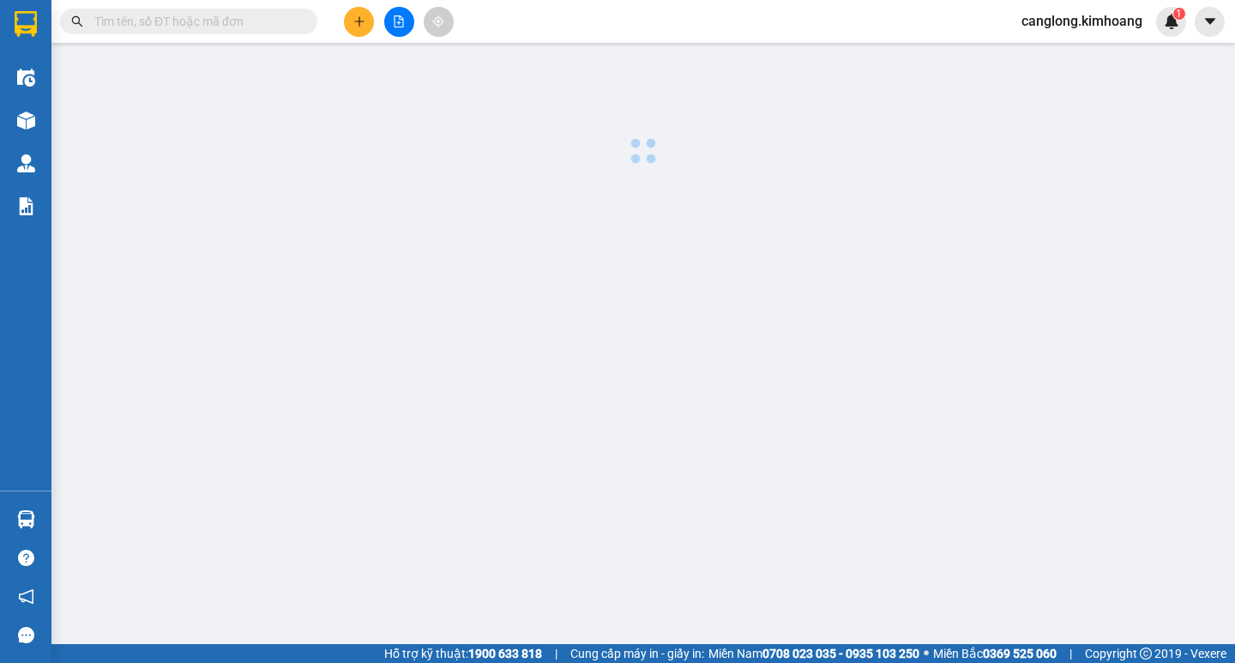
click at [724, 527] on main at bounding box center [617, 322] width 1235 height 644
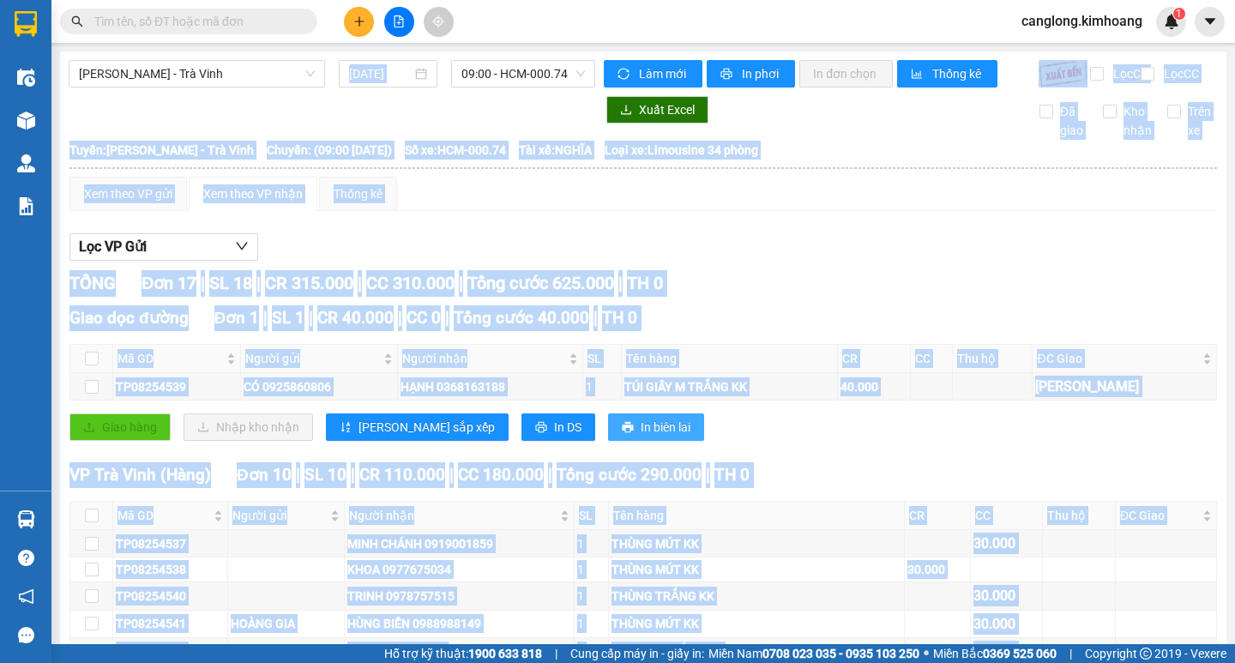
click at [641, 432] on span "In biên lai" at bounding box center [666, 427] width 50 height 19
click at [554, 437] on span "In DS" at bounding box center [567, 427] width 27 height 19
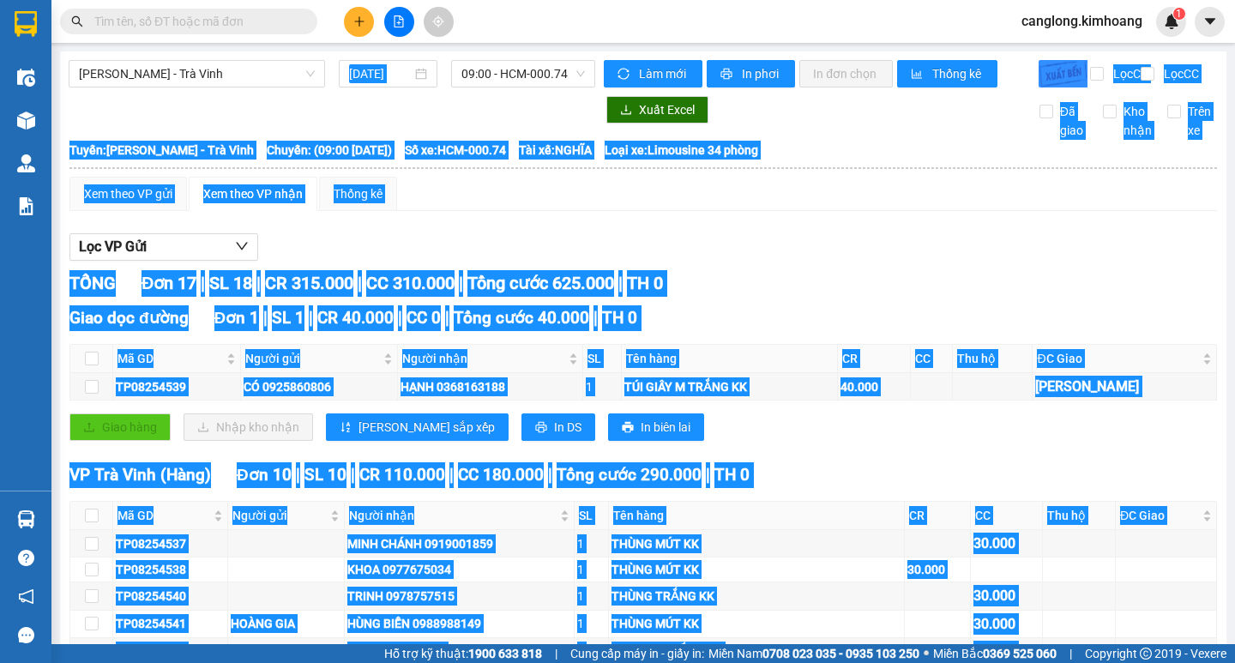
click at [996, 530] on th "CC" at bounding box center [1007, 516] width 73 height 28
click at [633, 579] on div "THÙNG MÚT KK" at bounding box center [756, 569] width 289 height 19
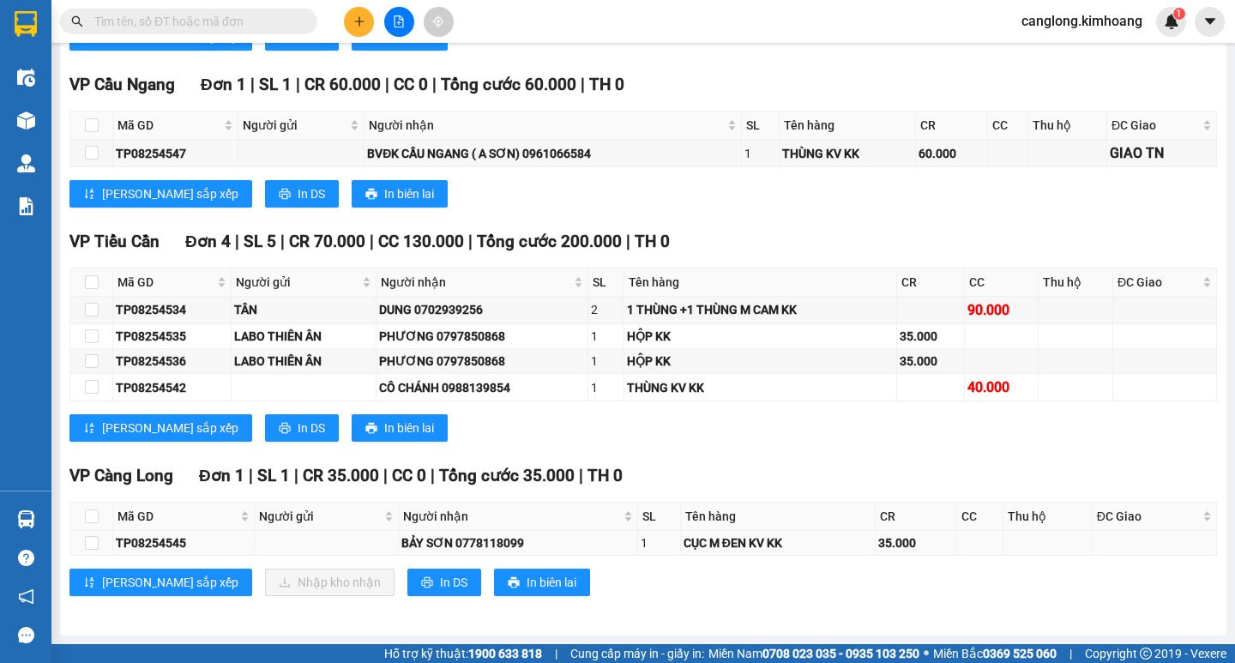
scroll to position [800, 0]
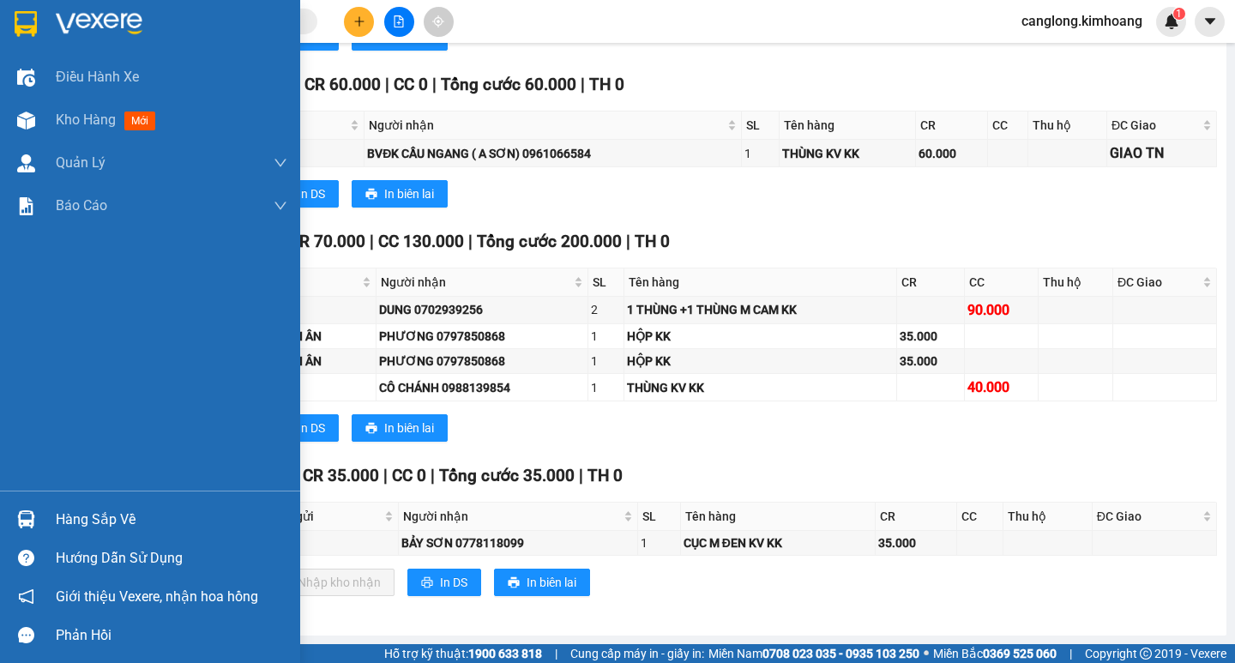
click at [84, 515] on div "Hàng sắp về" at bounding box center [172, 520] width 232 height 26
click at [84, 515] on body "Kết quả tìm kiếm ( 0 ) Bộ lọc No Data canglong.kimhoang 1 Điều hành xe Kho hàng…" at bounding box center [617, 331] width 1235 height 663
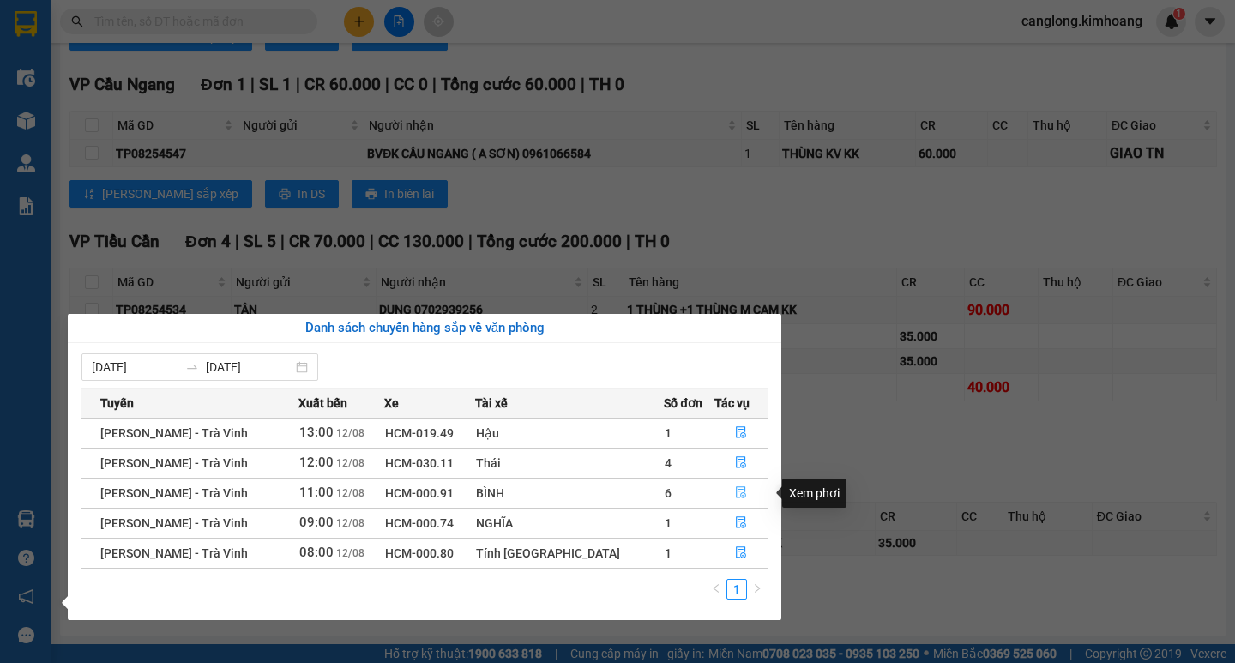
click at [735, 486] on icon "file-done" at bounding box center [741, 492] width 12 height 12
click at [727, 486] on div "VP Càng Long Đơn 1 | SL 1 | CR 35.000 | CC 0 | Tổng cước 35.000 | TH 0" at bounding box center [643, 476] width 1148 height 26
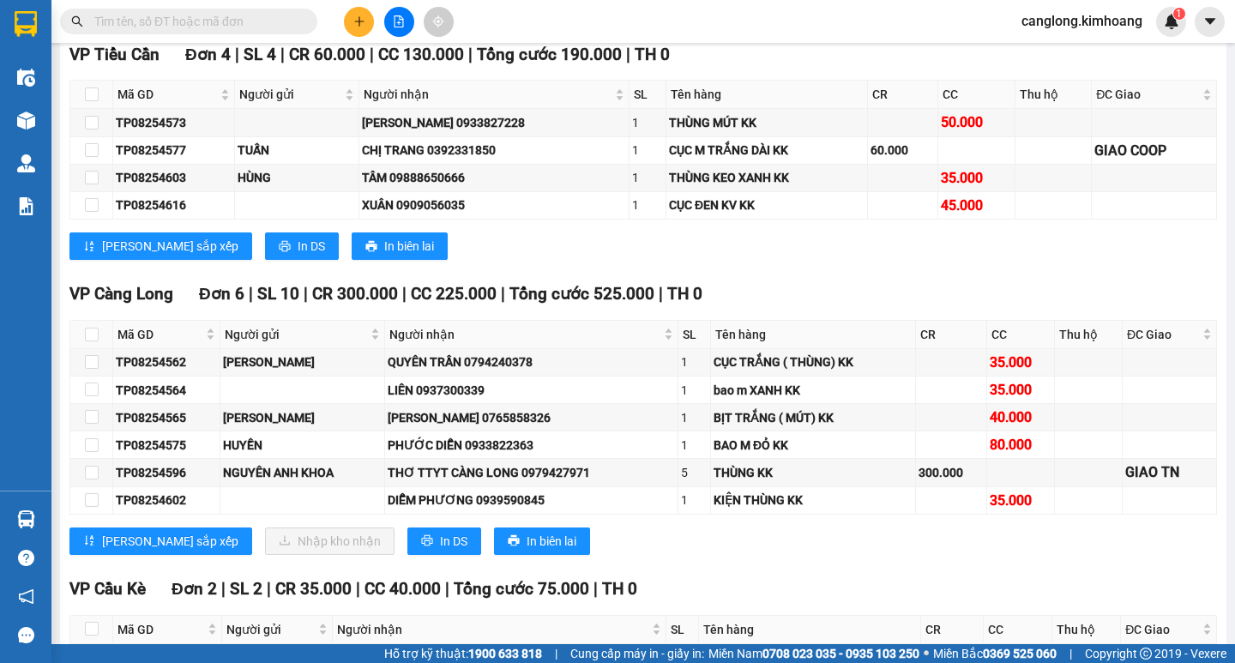
scroll to position [2197, 0]
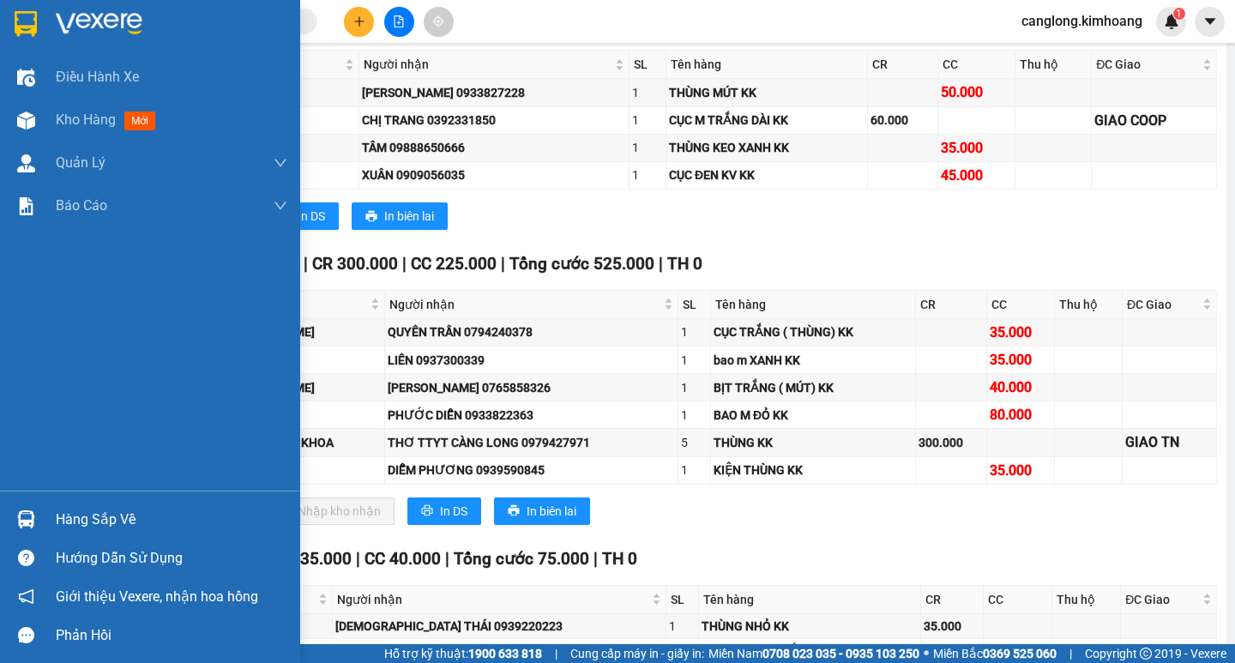
click at [47, 515] on div "Hàng sắp về" at bounding box center [150, 519] width 300 height 39
click at [47, 517] on div "Điều hành xe Kho hàng mới Quản Lý Quản lý chuyến Quản lý khách hàng mới Báo cáo…" at bounding box center [150, 331] width 300 height 663
click at [128, 514] on div "Hàng sắp về" at bounding box center [172, 520] width 232 height 26
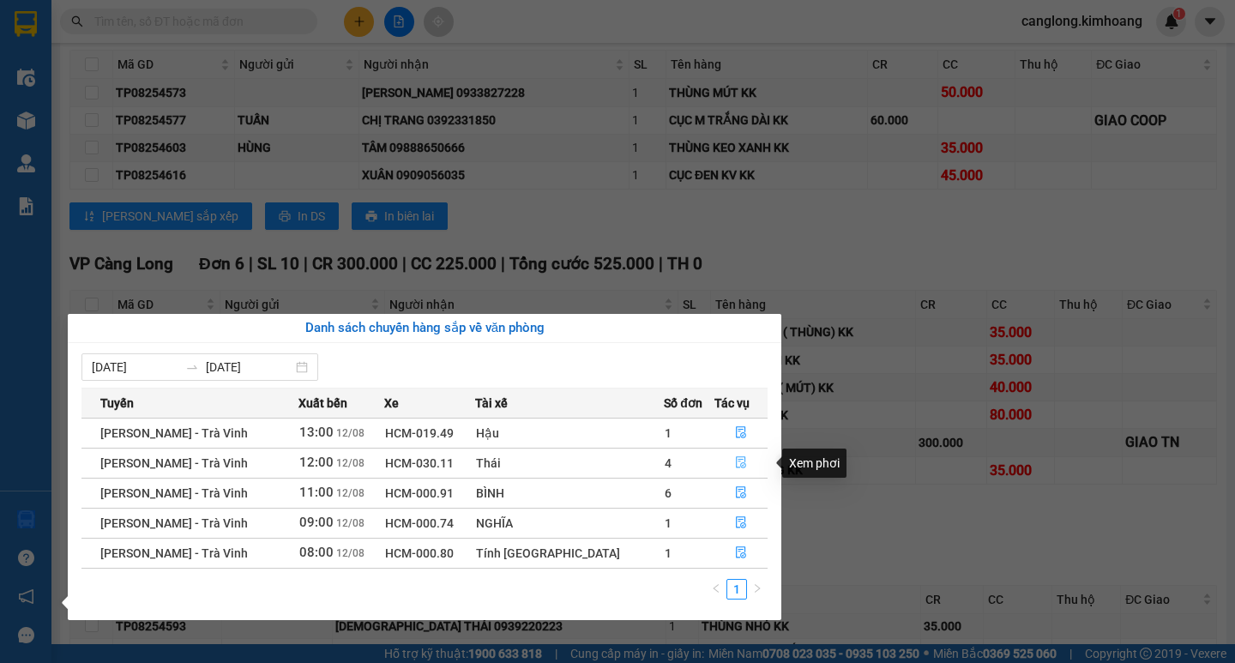
click at [735, 457] on icon "file-done" at bounding box center [741, 462] width 12 height 12
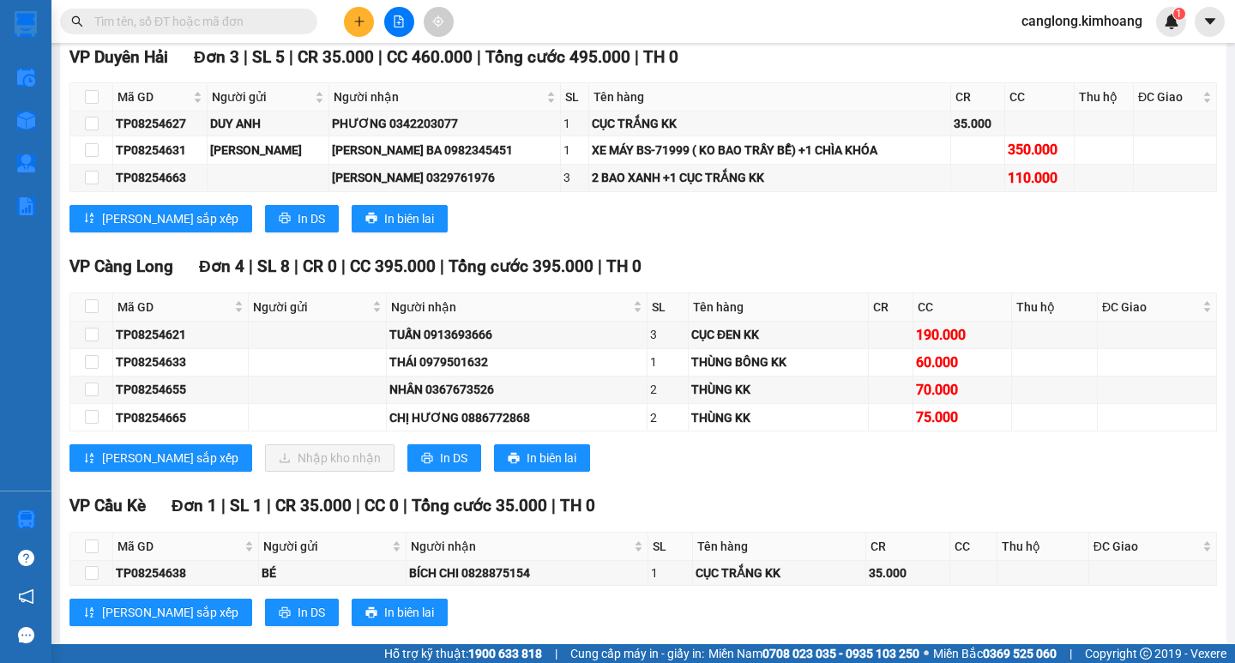
scroll to position [2167, 0]
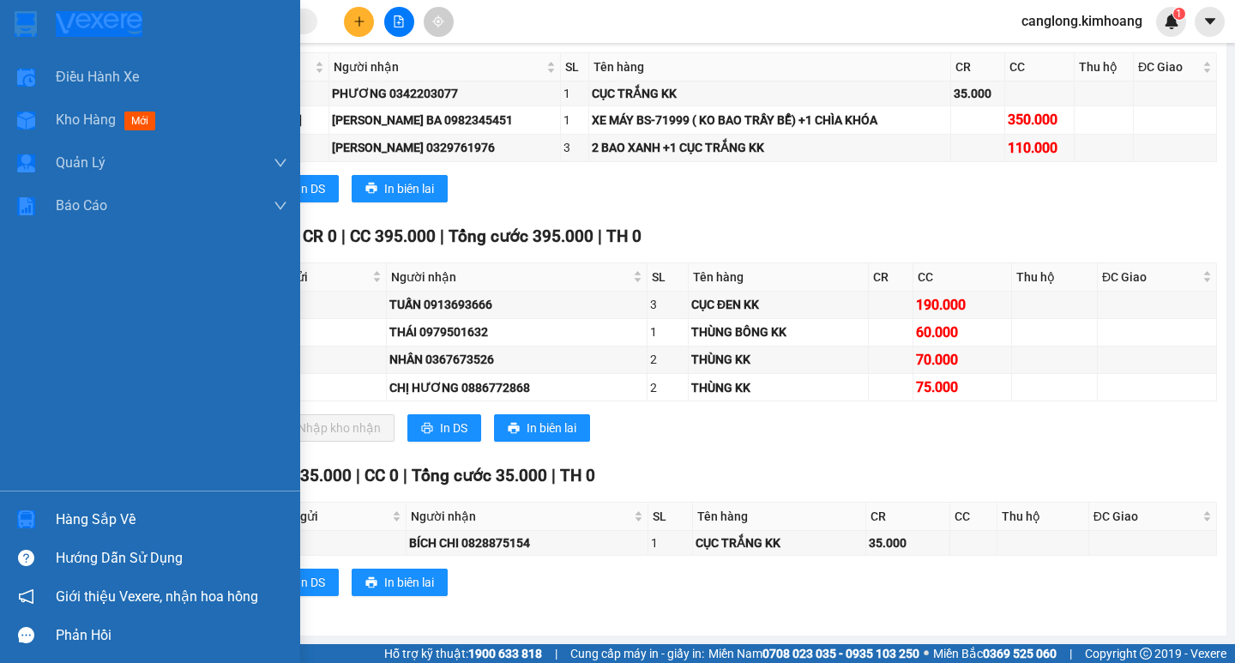
click at [88, 513] on div "Hàng sắp về" at bounding box center [172, 520] width 232 height 26
click at [88, 513] on body "Kết quả tìm kiếm ( 0 ) Bộ lọc No Data canglong.kimhoang 1 Điều hành xe Kho hàng…" at bounding box center [617, 331] width 1235 height 663
click at [88, 513] on div "Hàng sắp về" at bounding box center [172, 520] width 232 height 26
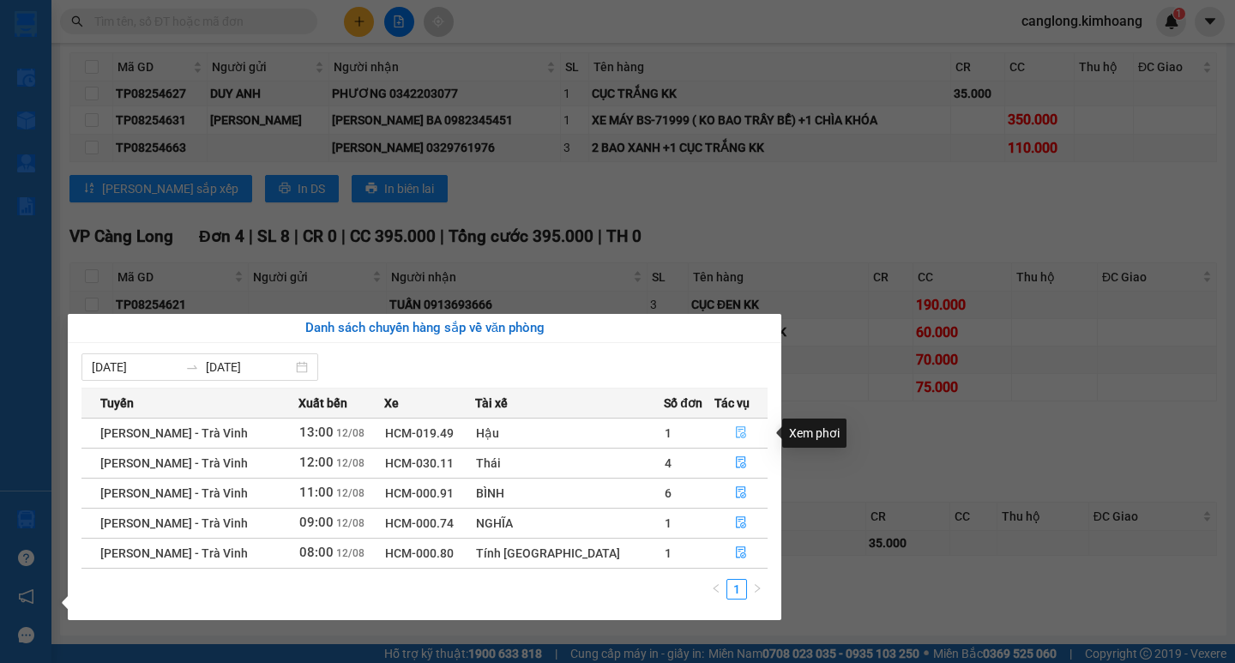
click at [738, 432] on icon "file-done" at bounding box center [741, 432] width 12 height 12
click at [738, 432] on div "Lưu sắp xếp Nhập kho nhận In DS In biên lai" at bounding box center [643, 427] width 1148 height 27
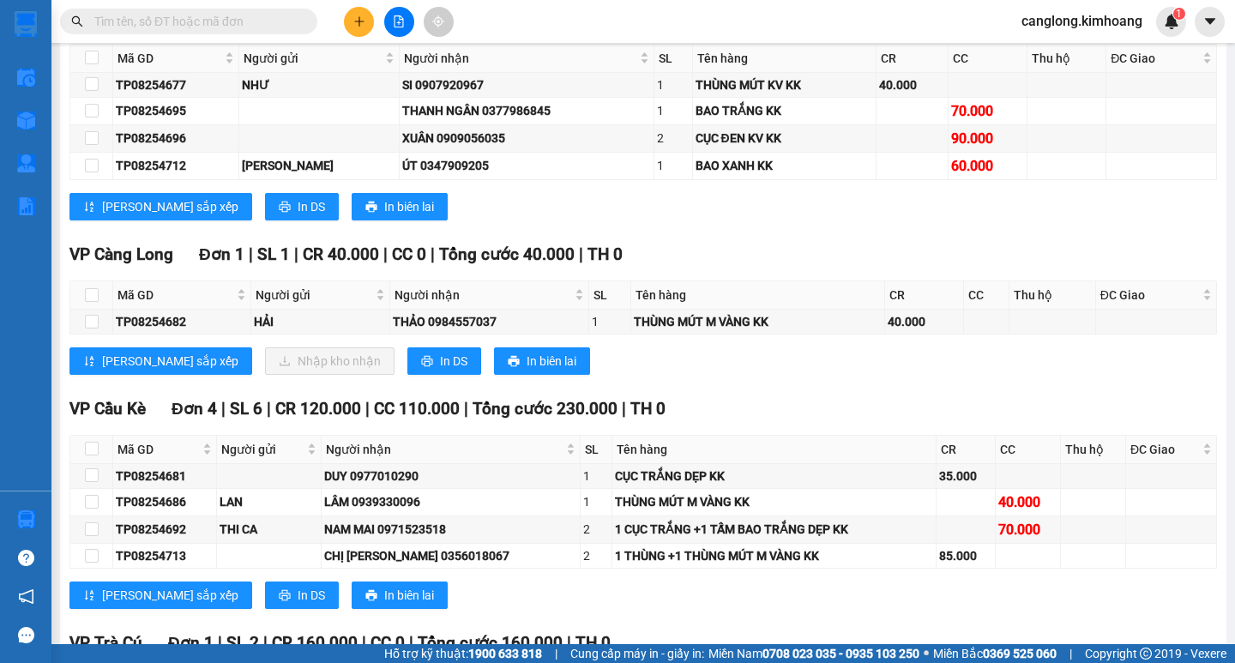
scroll to position [1850, 0]
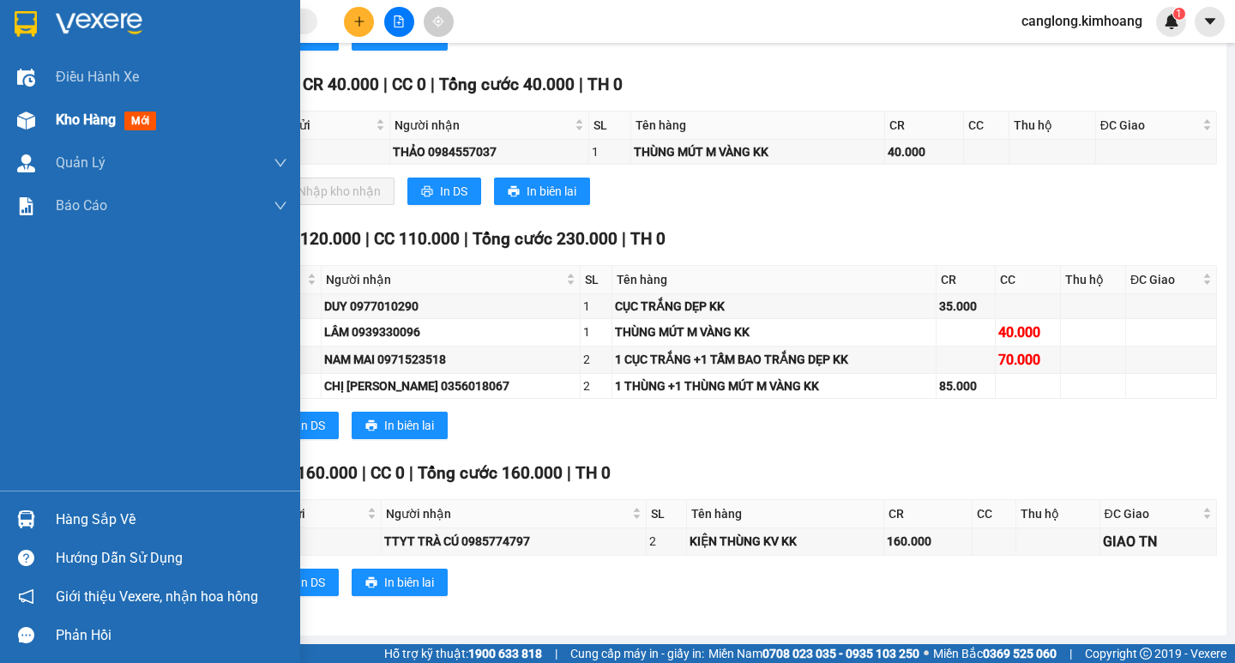
click at [45, 105] on div "Kho hàng mới" at bounding box center [150, 120] width 300 height 43
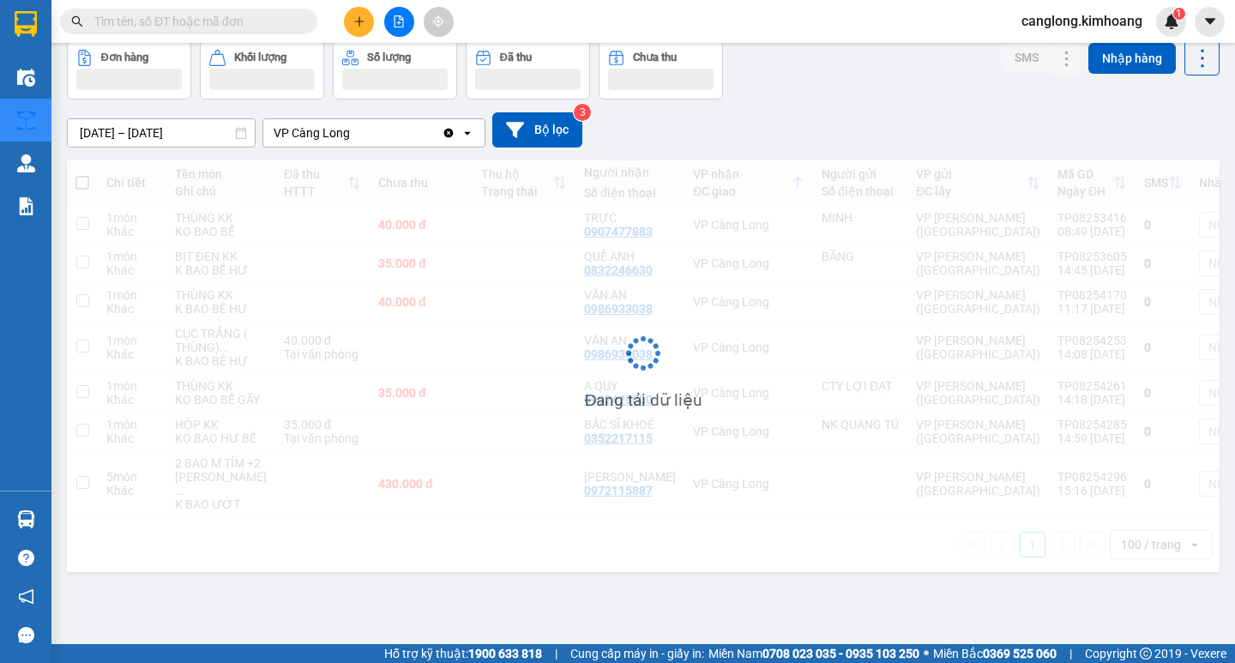
scroll to position [142, 0]
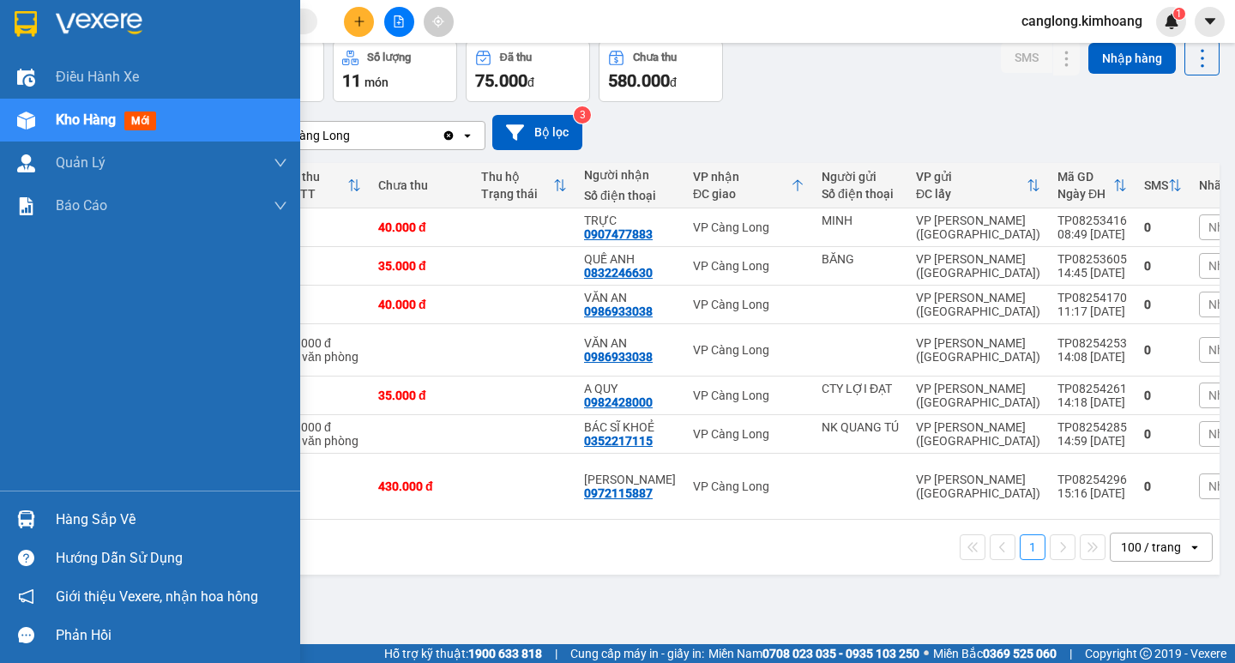
click at [18, 512] on img at bounding box center [26, 519] width 18 height 18
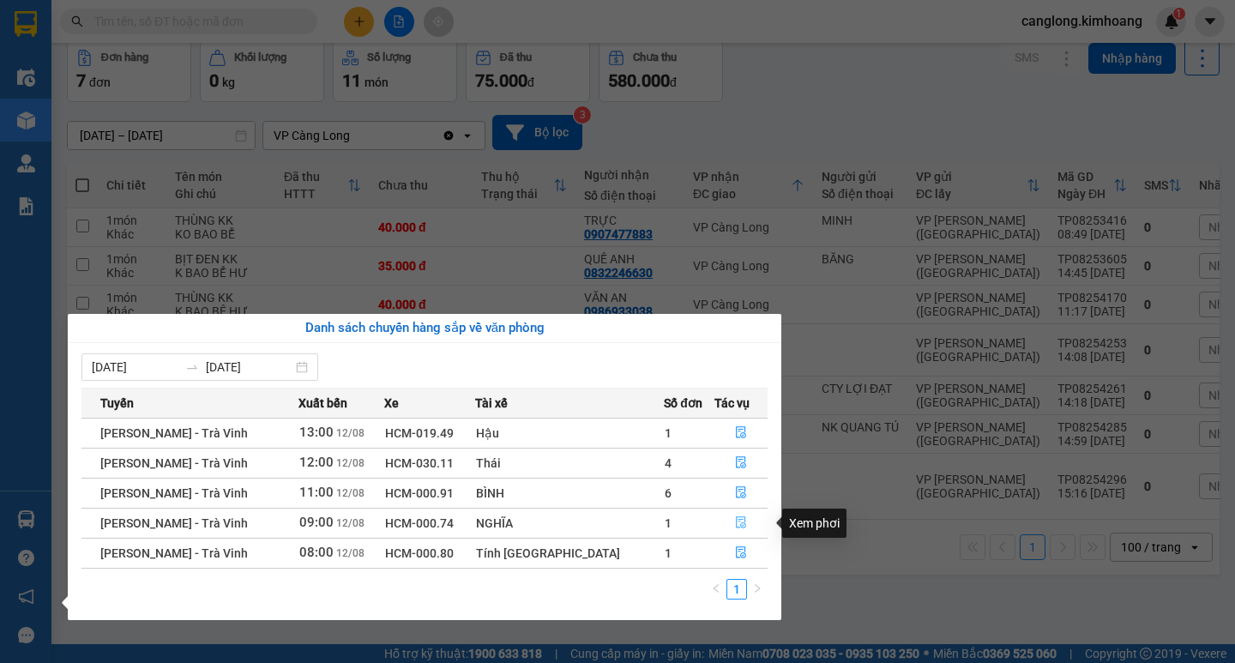
click at [728, 514] on button "button" at bounding box center [740, 523] width 51 height 27
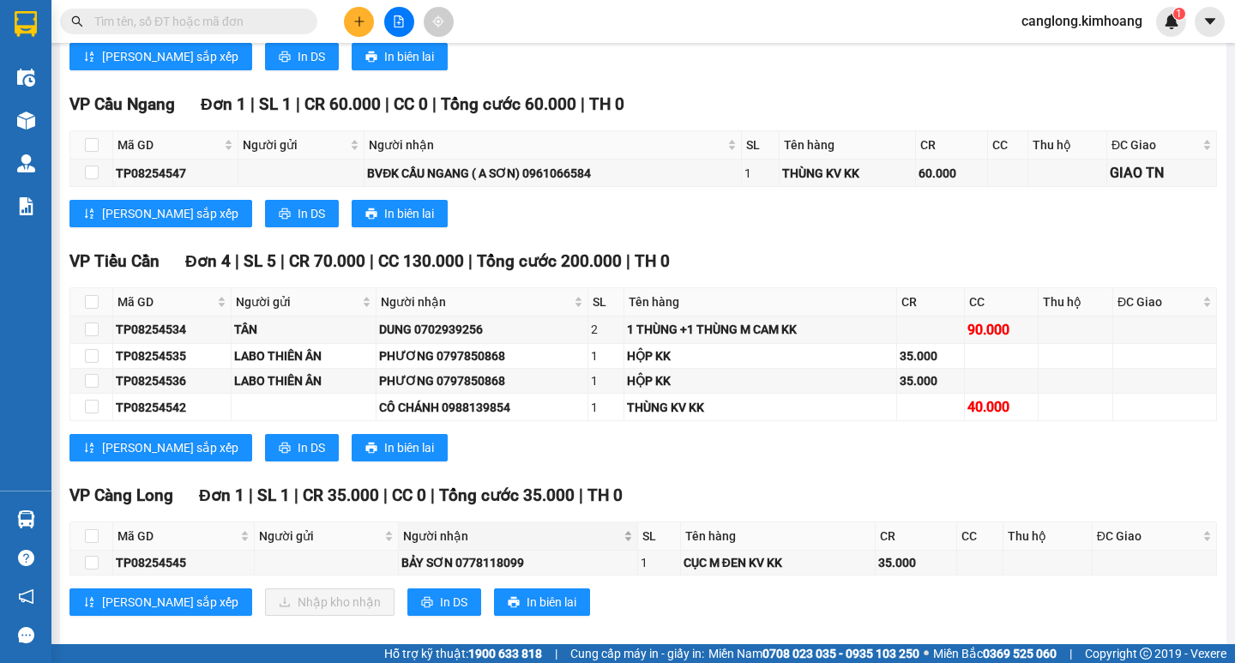
scroll to position [800, 0]
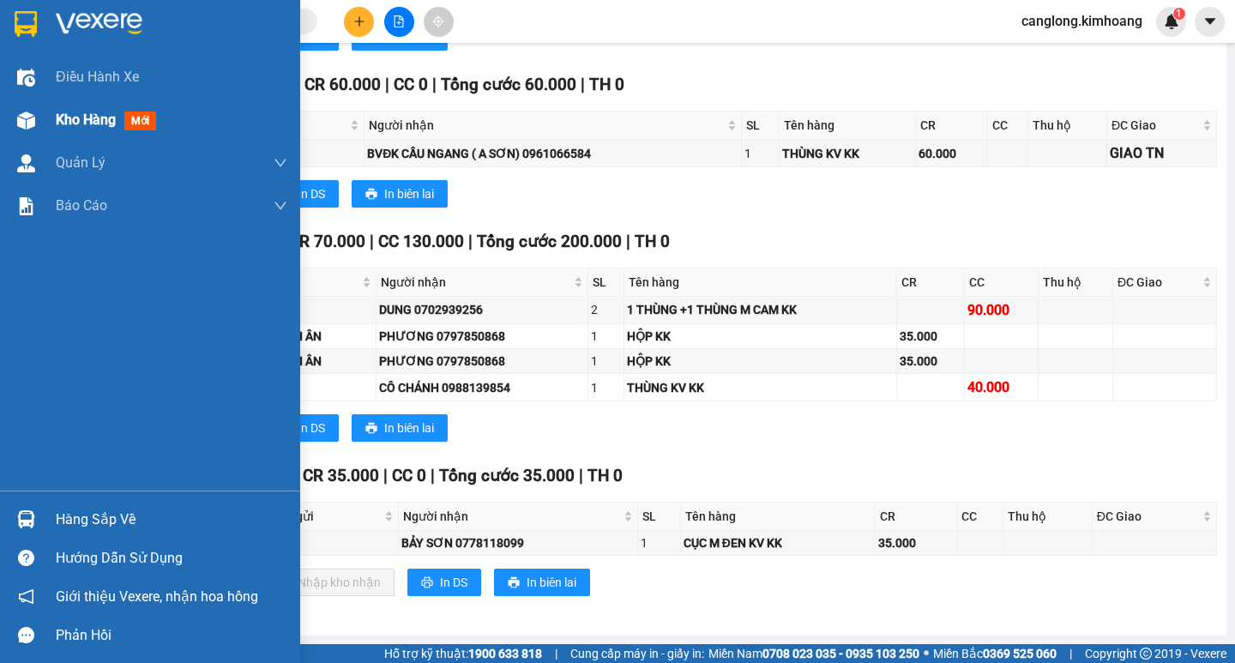
click at [11, 116] on div at bounding box center [26, 121] width 30 height 30
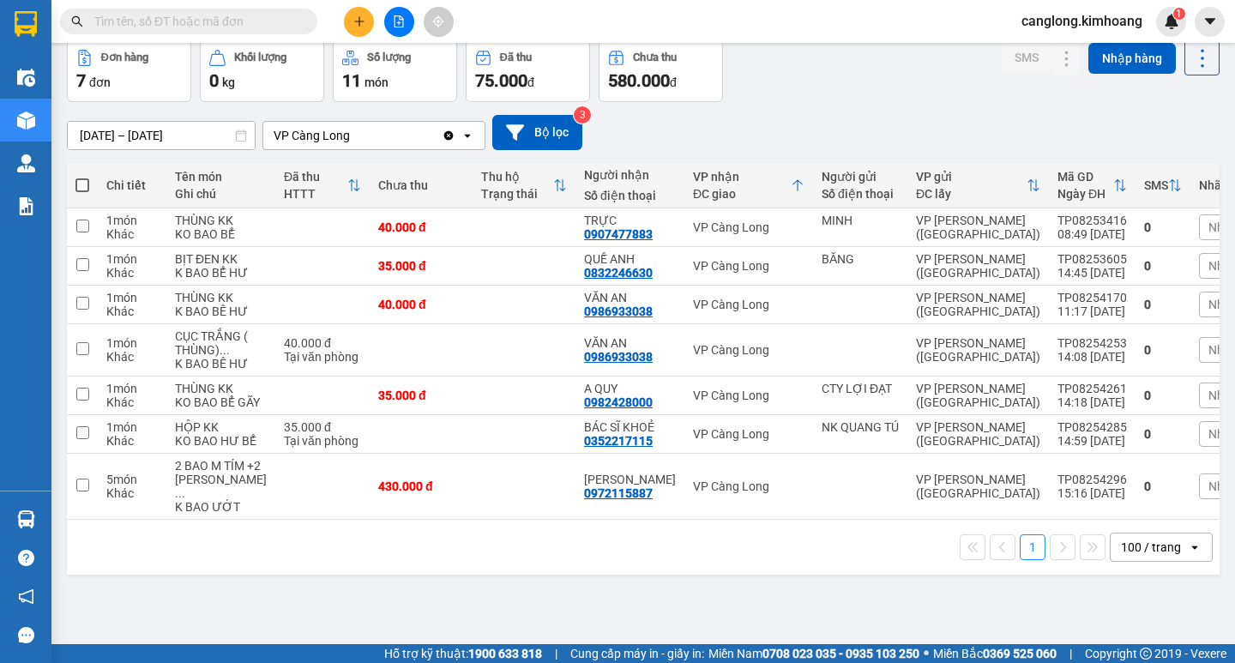
scroll to position [142, 0]
